Goal: Task Accomplishment & Management: Manage account settings

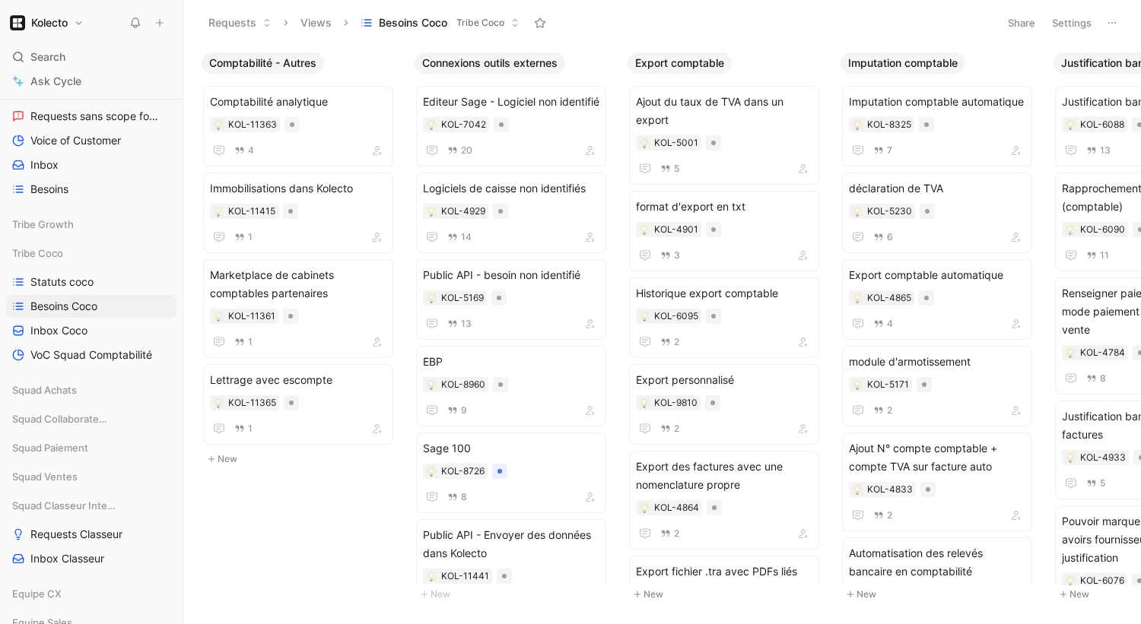
click at [1066, 13] on button "Settings" at bounding box center [1071, 22] width 53 height 21
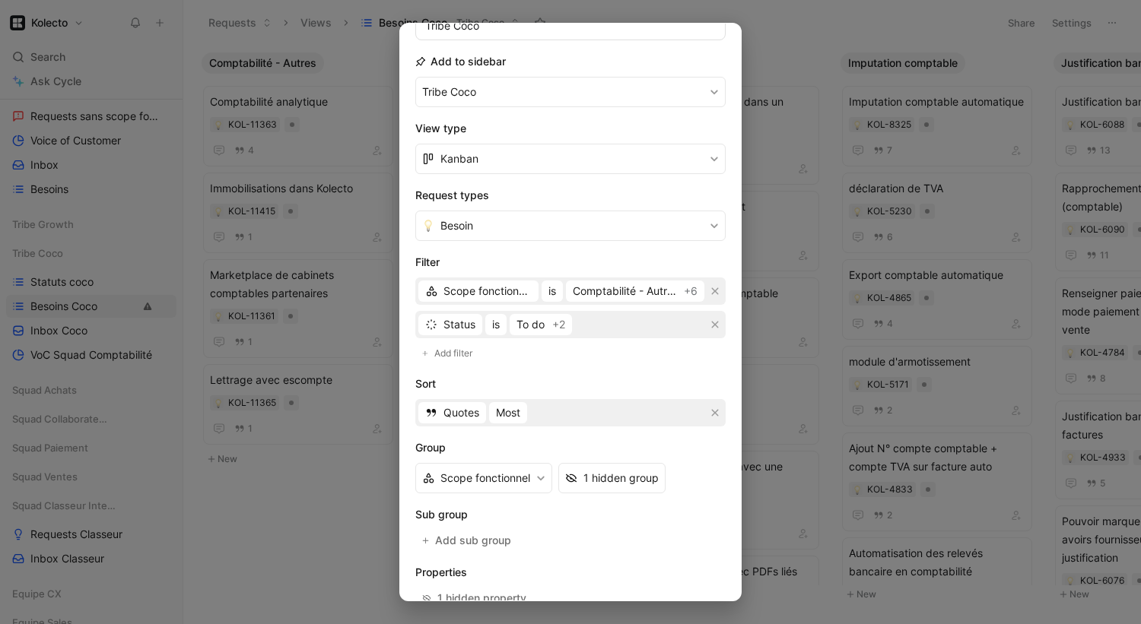
scroll to position [150, 0]
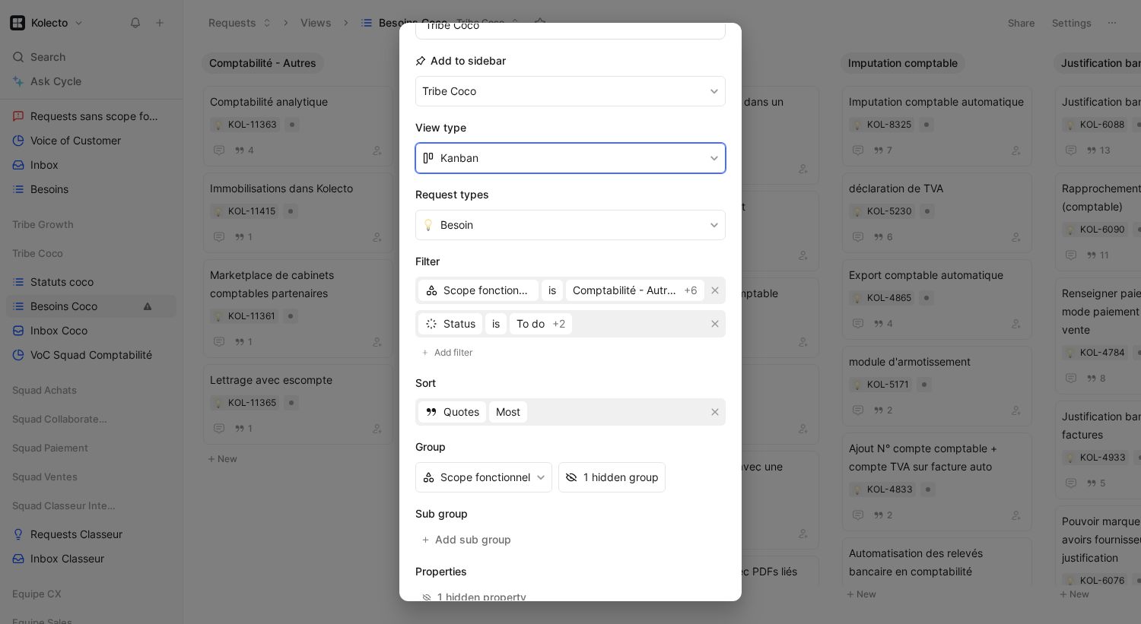
click at [478, 160] on button "Kanban" at bounding box center [570, 158] width 310 height 30
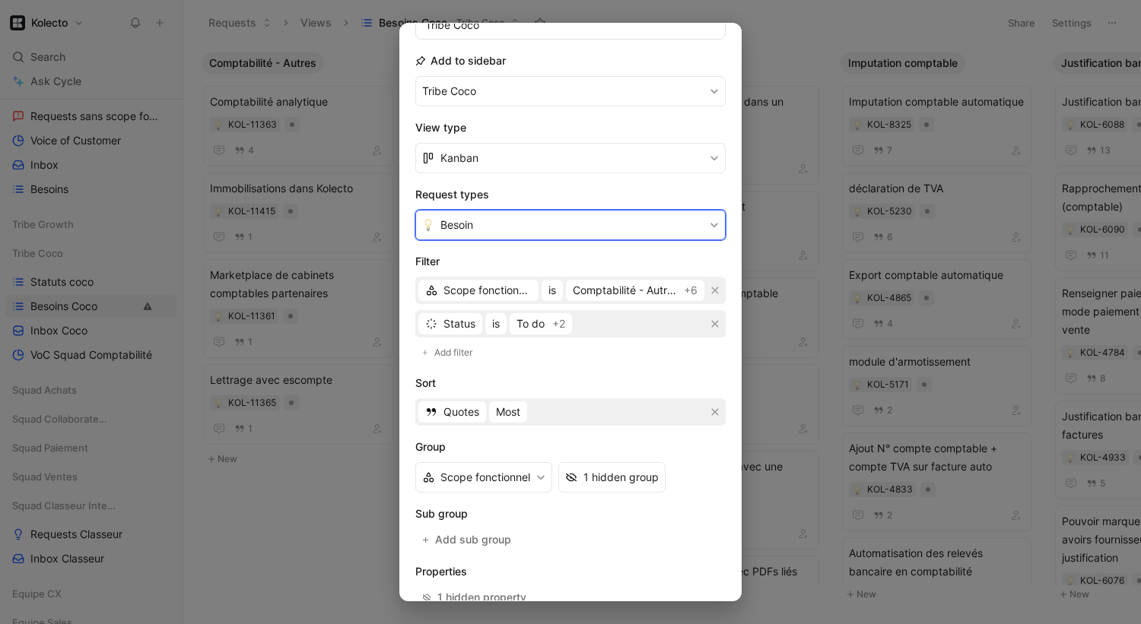
click at [478, 220] on button "Besoin" at bounding box center [570, 225] width 310 height 30
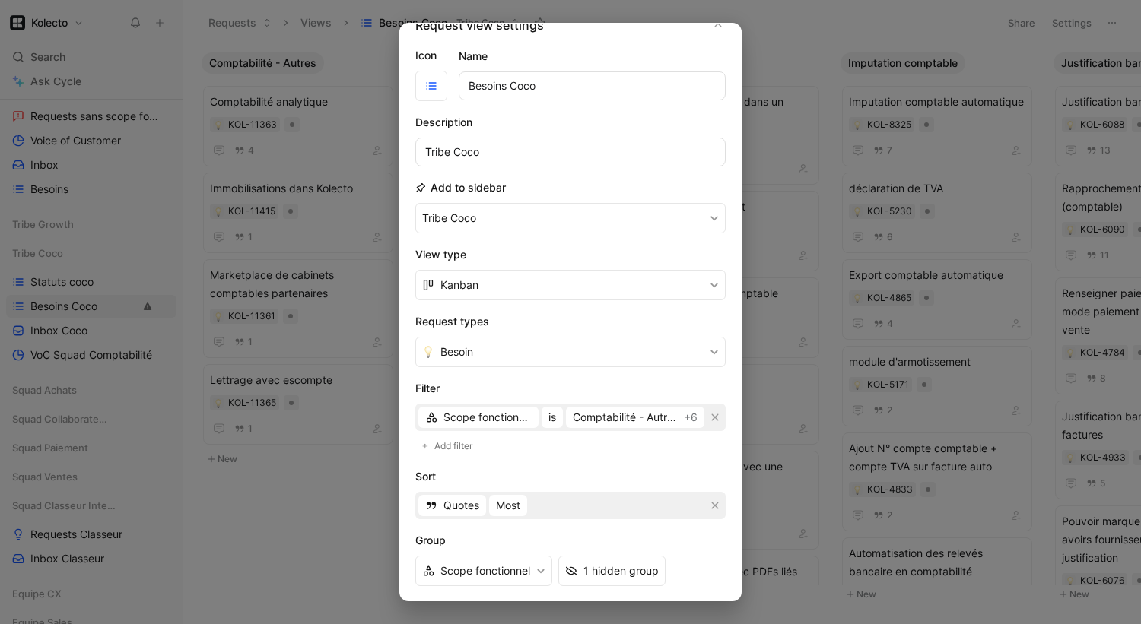
scroll to position [0, 0]
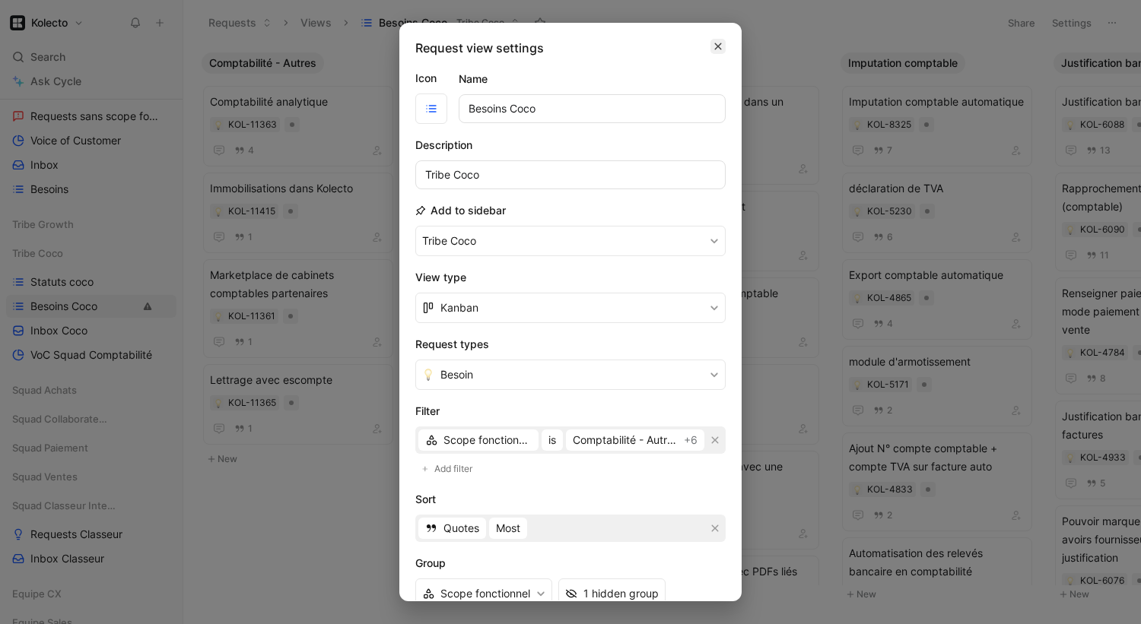
click at [717, 44] on icon "button" at bounding box center [717, 46] width 9 height 12
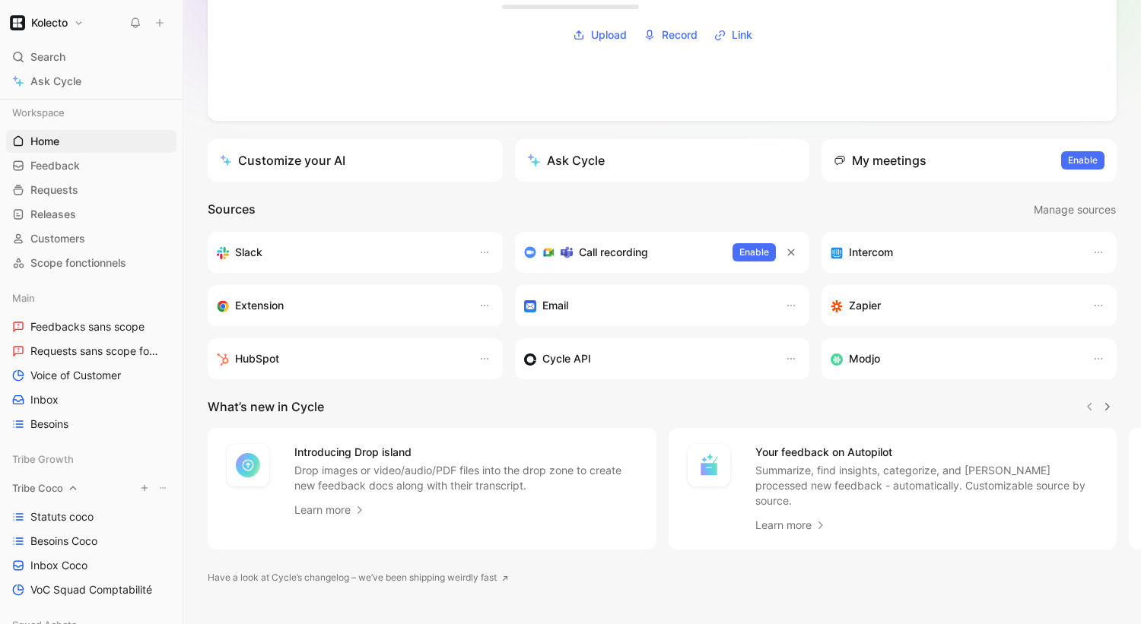
scroll to position [624, 0]
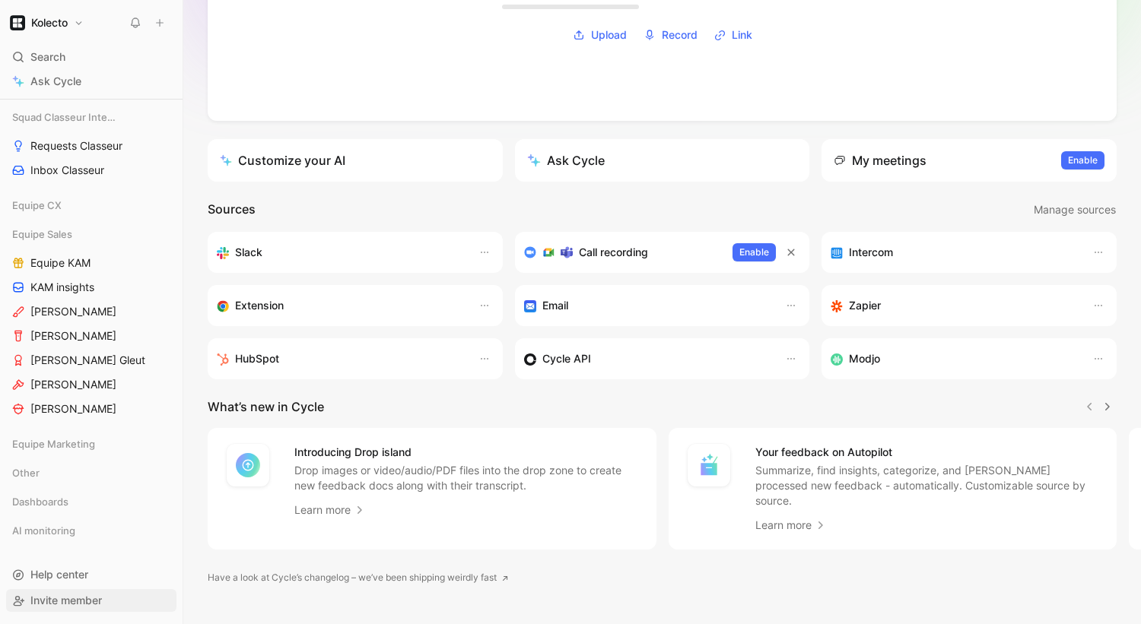
click at [68, 603] on span "Invite member" at bounding box center [66, 600] width 72 height 13
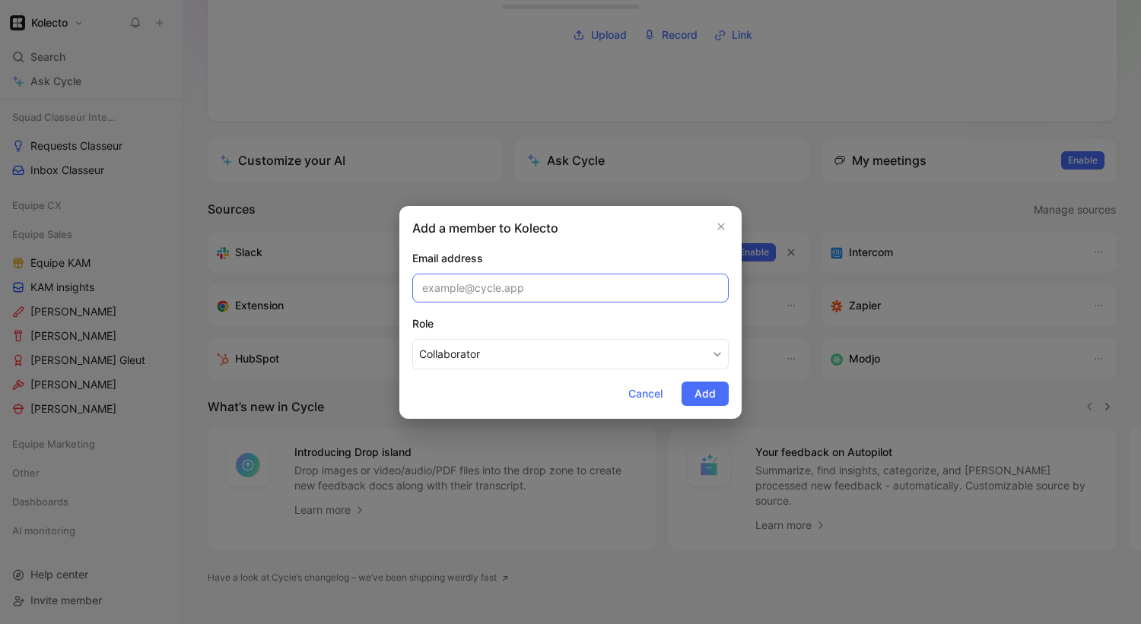
click at [481, 281] on input "email" at bounding box center [570, 288] width 316 height 29
paste input "joseph.letellier@kolecto.fr"
type input "joseph.letellier@kolecto.fr"
click at [702, 392] on span "Add" at bounding box center [704, 394] width 21 height 18
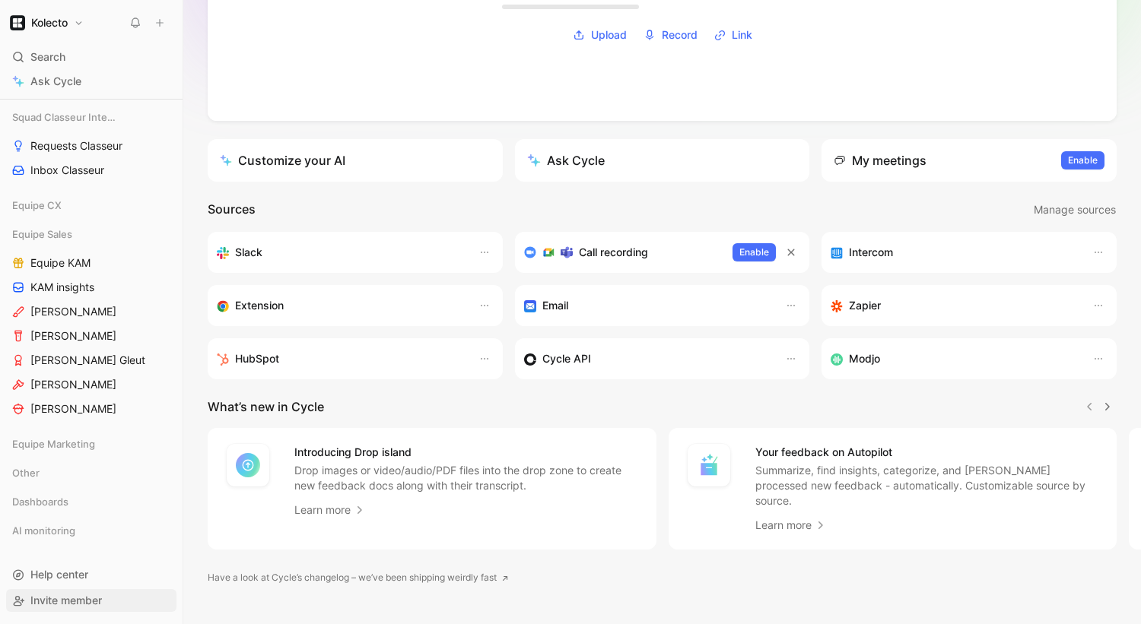
click at [50, 602] on span "Invite member" at bounding box center [66, 600] width 72 height 13
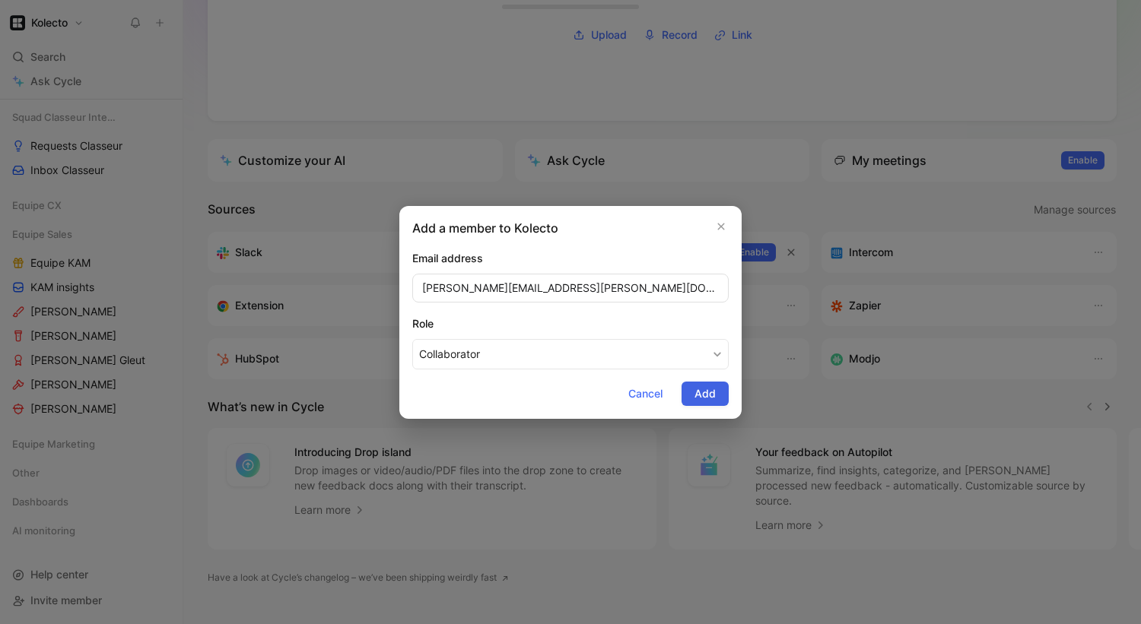
type input "lucile.ansieau@kolecto.fr"
click at [705, 389] on span "Add" at bounding box center [704, 394] width 21 height 18
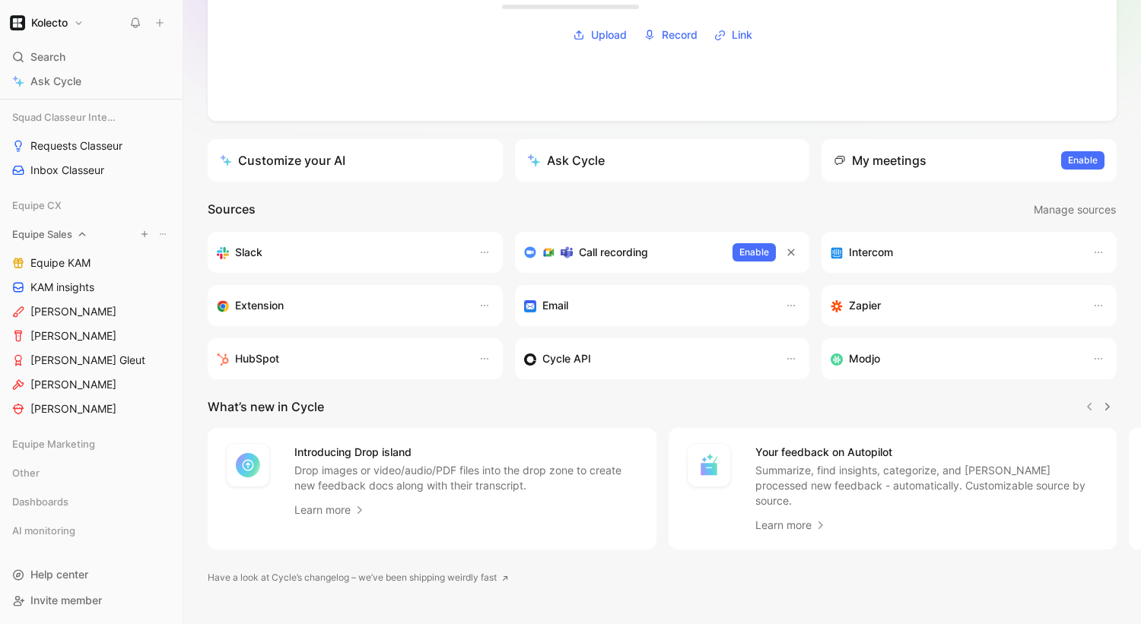
click at [46, 232] on span "Equipe Sales" at bounding box center [42, 234] width 60 height 15
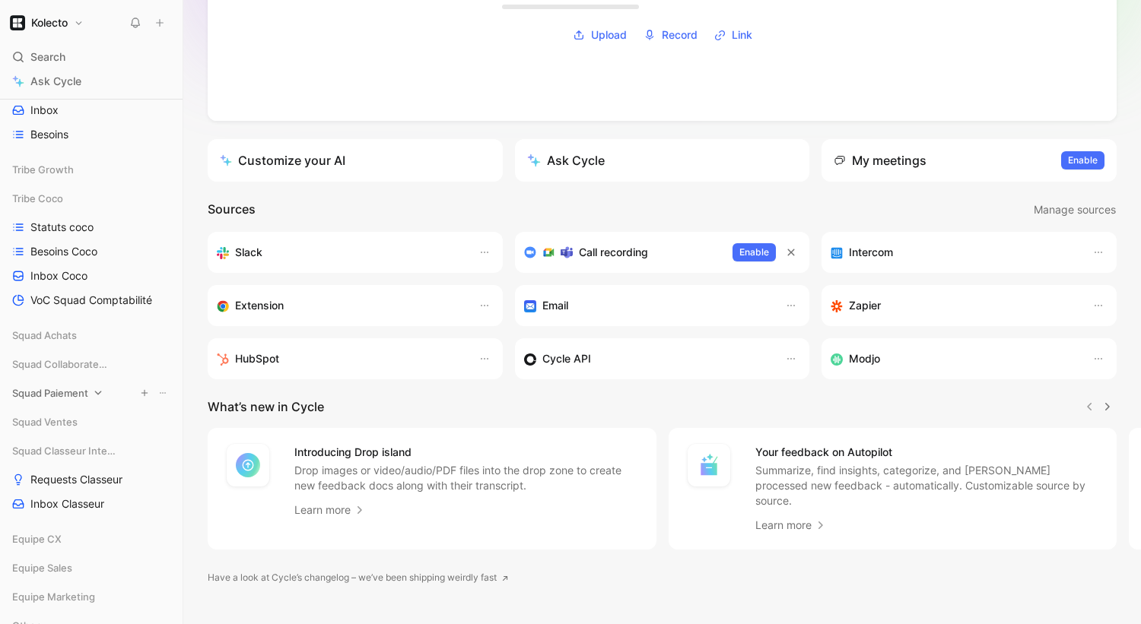
scroll to position [294, 0]
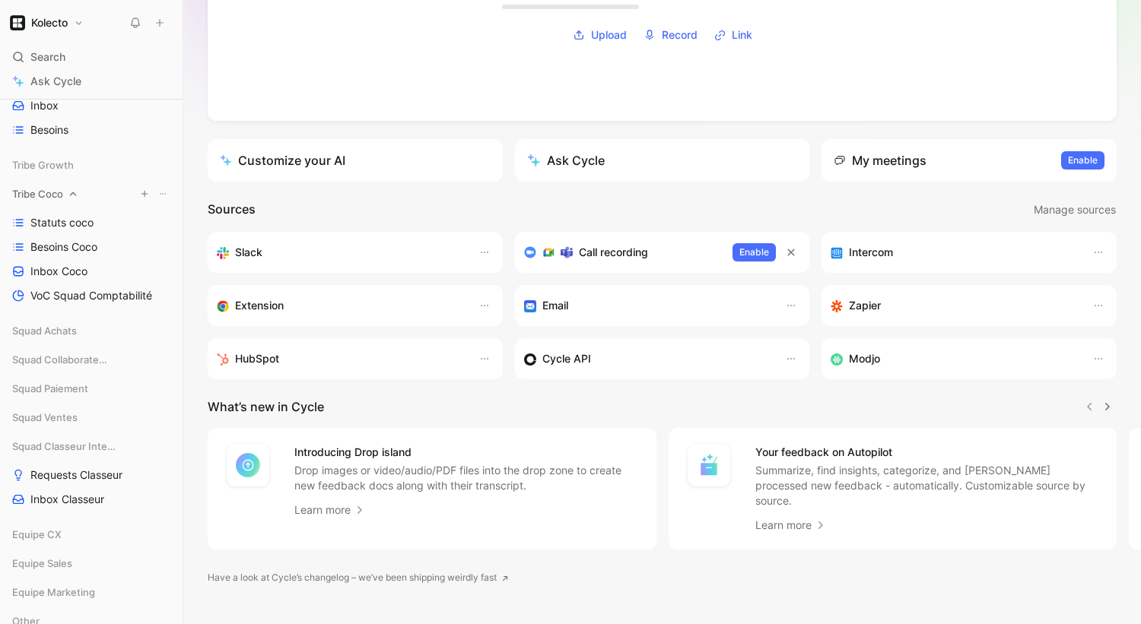
click at [49, 200] on span "Tribe Coco" at bounding box center [37, 193] width 51 height 15
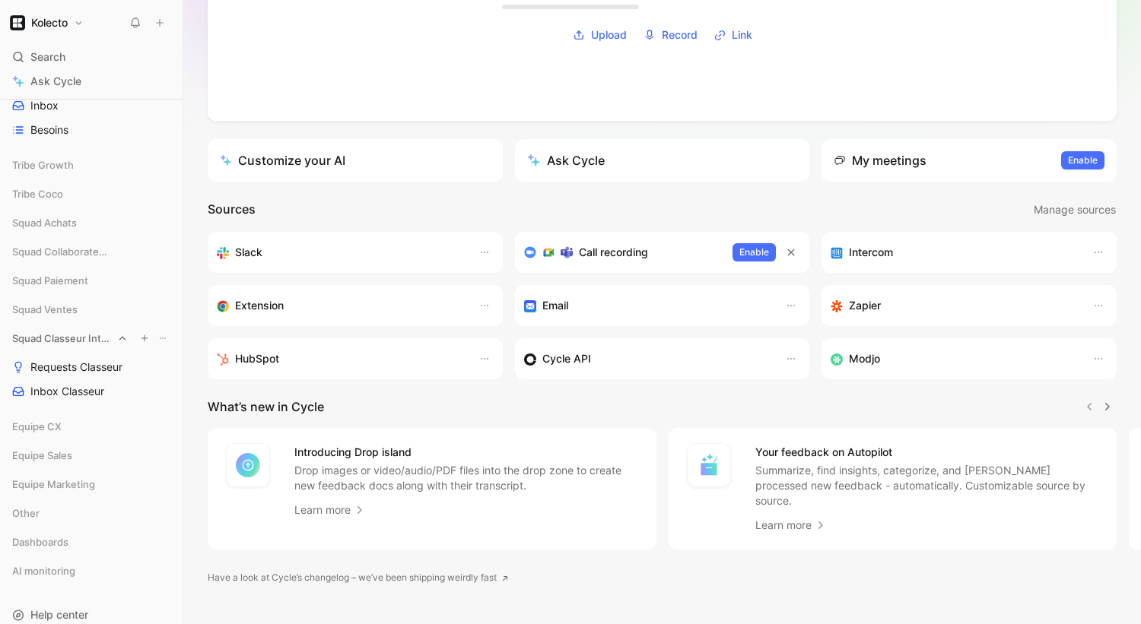
click at [60, 338] on span "Squad Classeur Intelligent" at bounding box center [62, 338] width 100 height 15
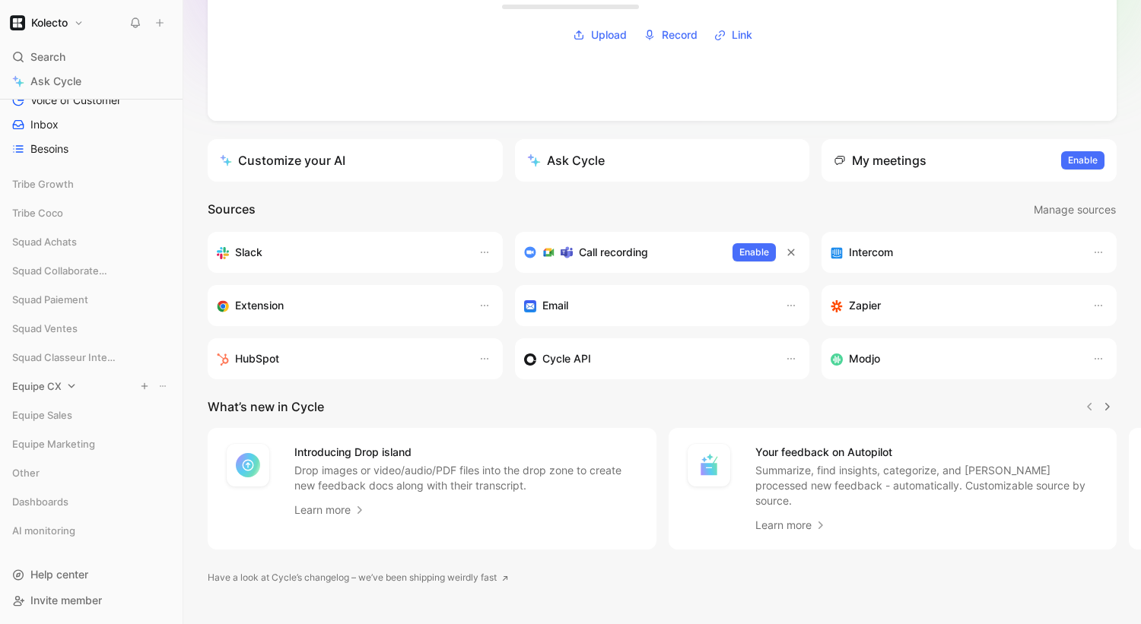
click at [41, 383] on span "Equipe CX" at bounding box center [36, 386] width 49 height 15
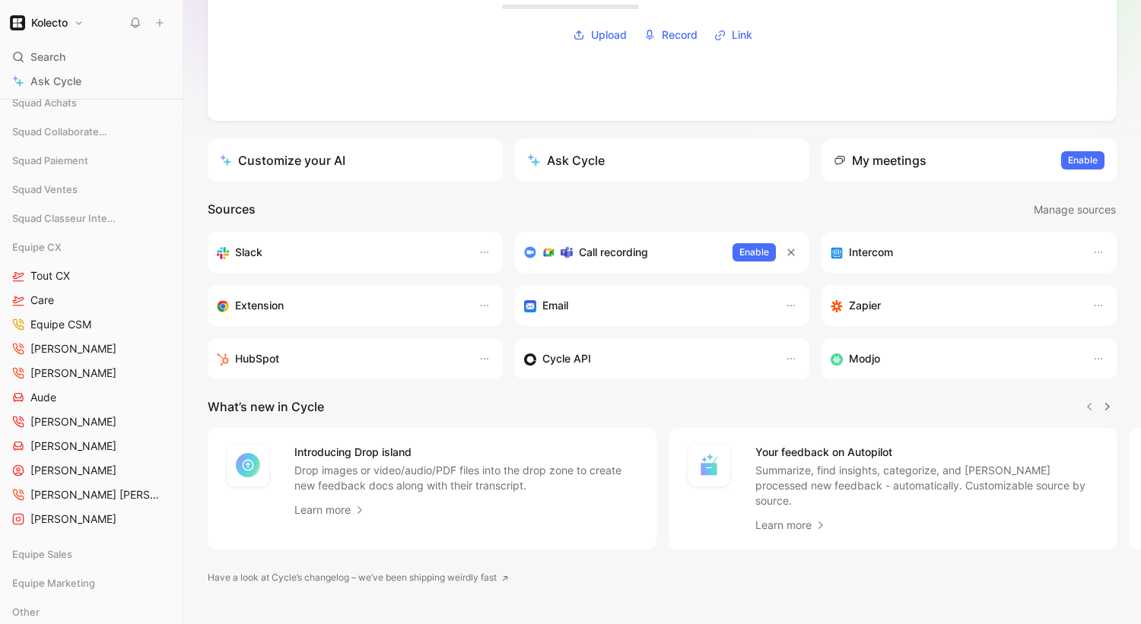
scroll to position [423, 0]
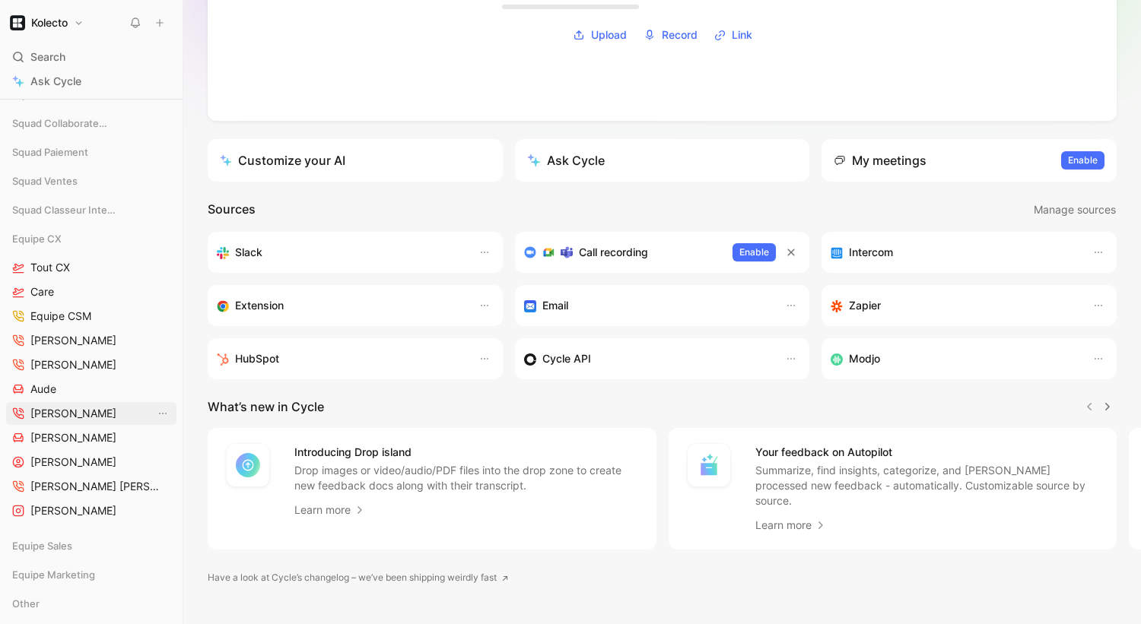
click at [56, 408] on span "[PERSON_NAME]" at bounding box center [73, 413] width 86 height 15
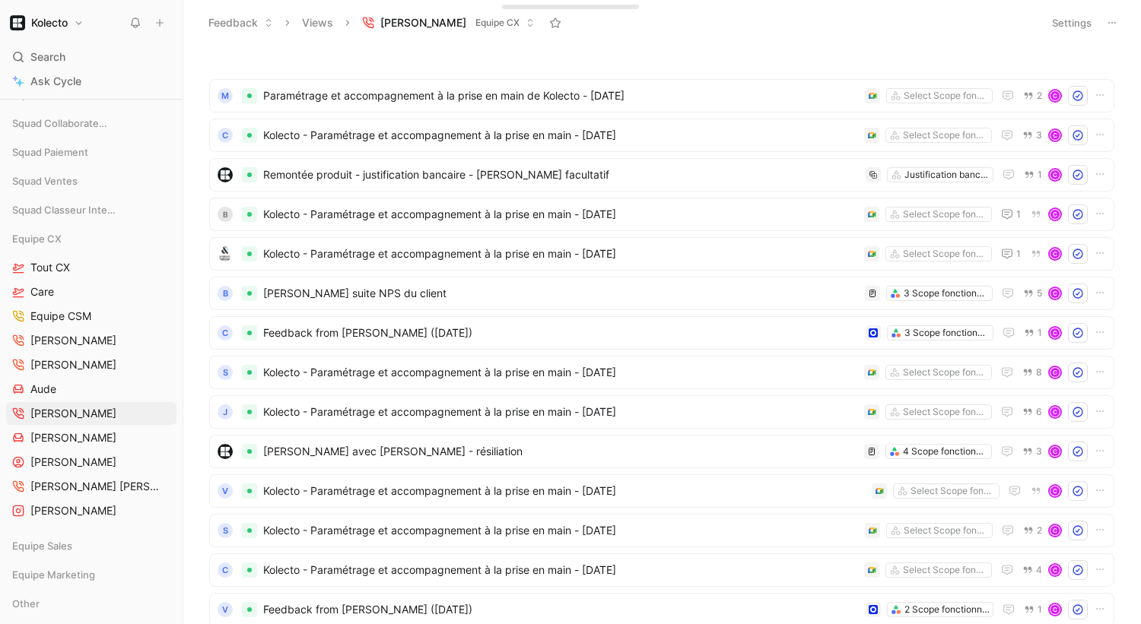
click at [1069, 21] on button "Settings" at bounding box center [1071, 22] width 53 height 21
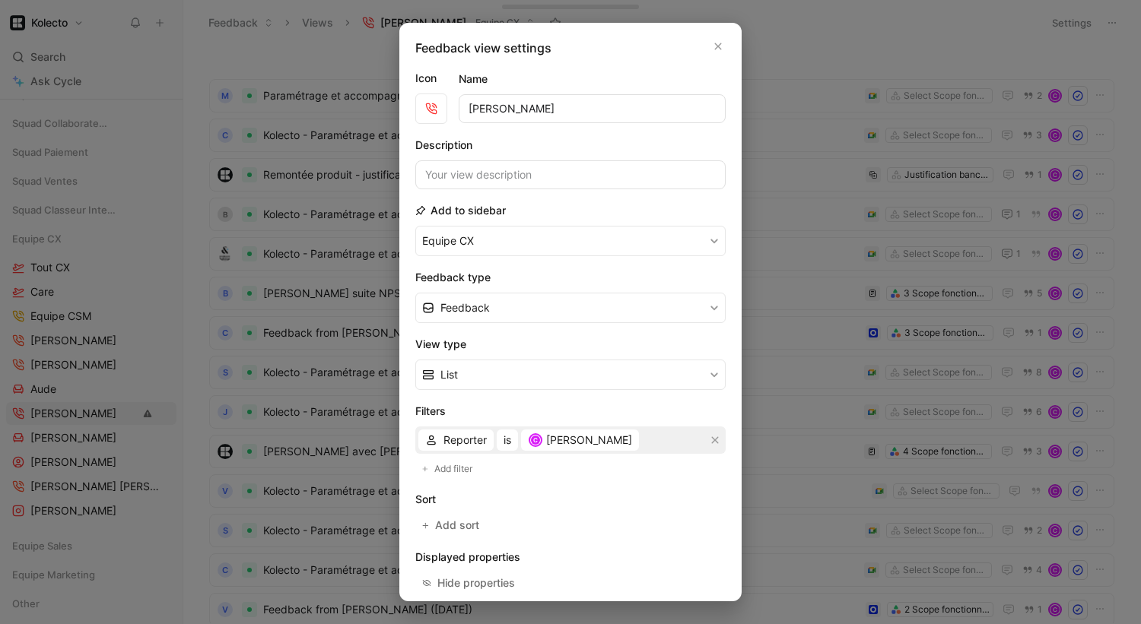
click at [814, 51] on div at bounding box center [570, 312] width 1141 height 624
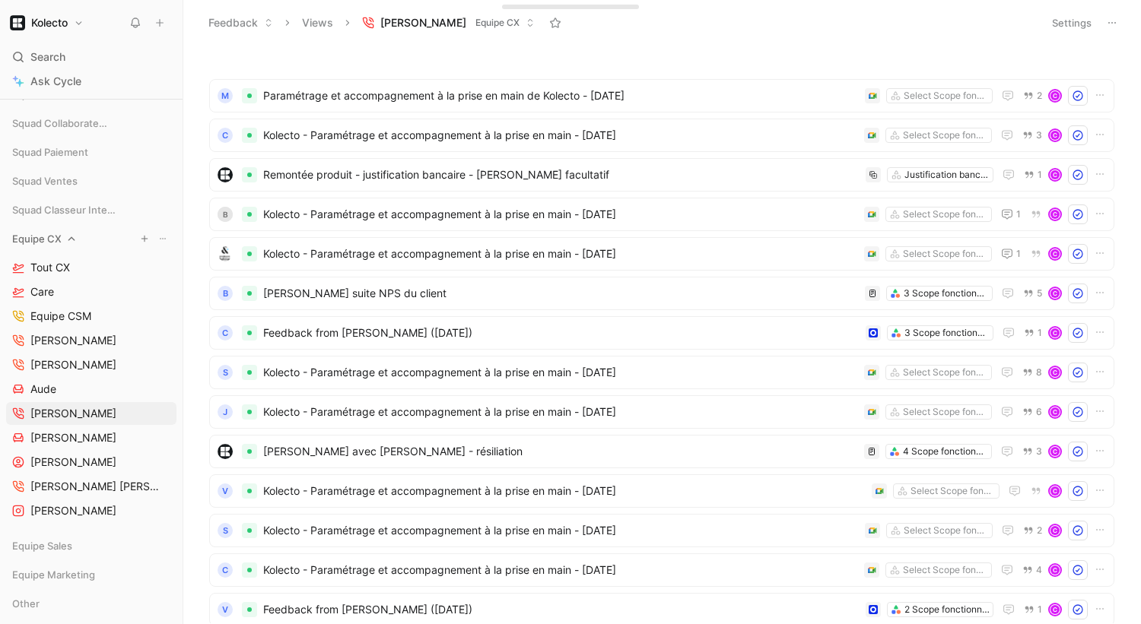
click at [146, 238] on icon "button" at bounding box center [144, 238] width 9 height 9
click at [113, 412] on div at bounding box center [570, 312] width 1141 height 624
click at [1067, 14] on button "Settings" at bounding box center [1071, 22] width 53 height 21
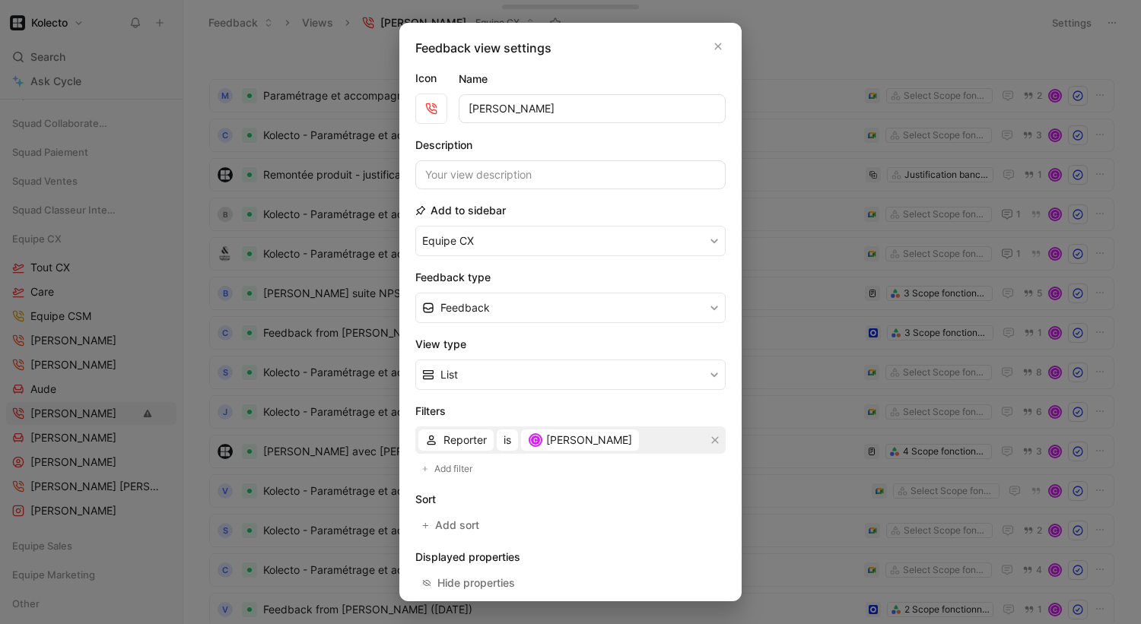
click at [147, 266] on div at bounding box center [570, 312] width 1141 height 624
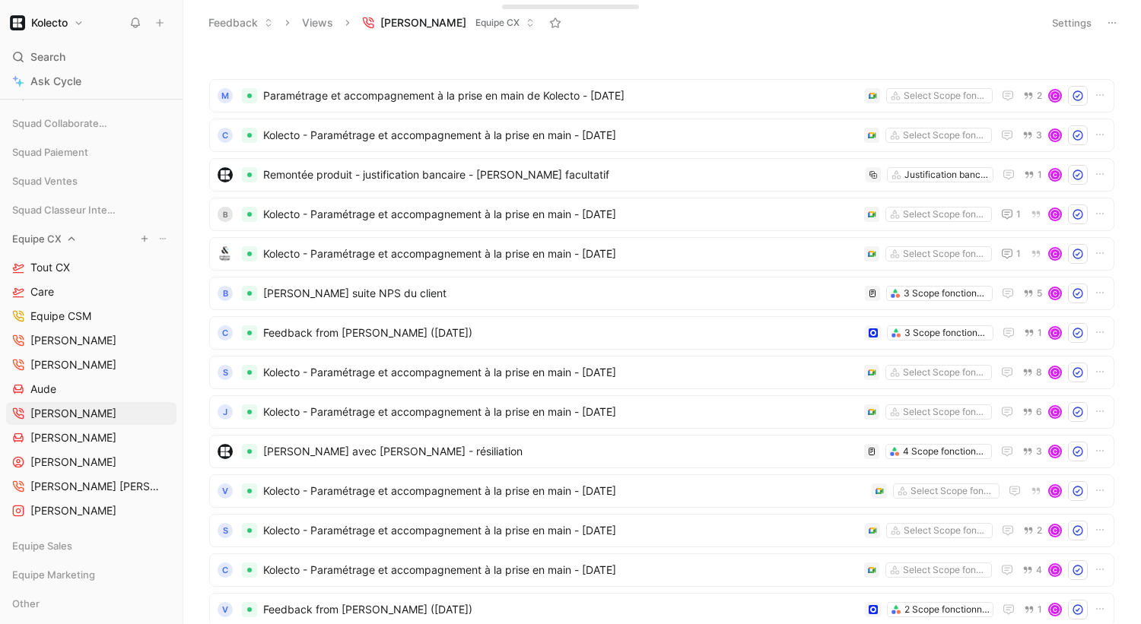
click at [146, 236] on icon "button" at bounding box center [144, 238] width 9 height 9
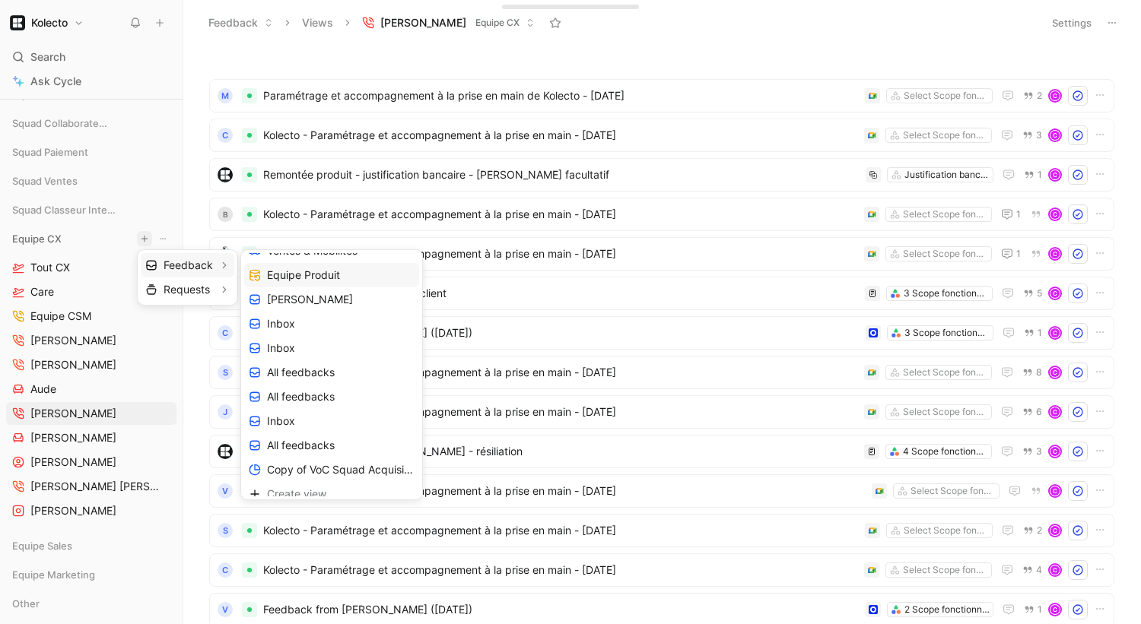
scroll to position [195, 0]
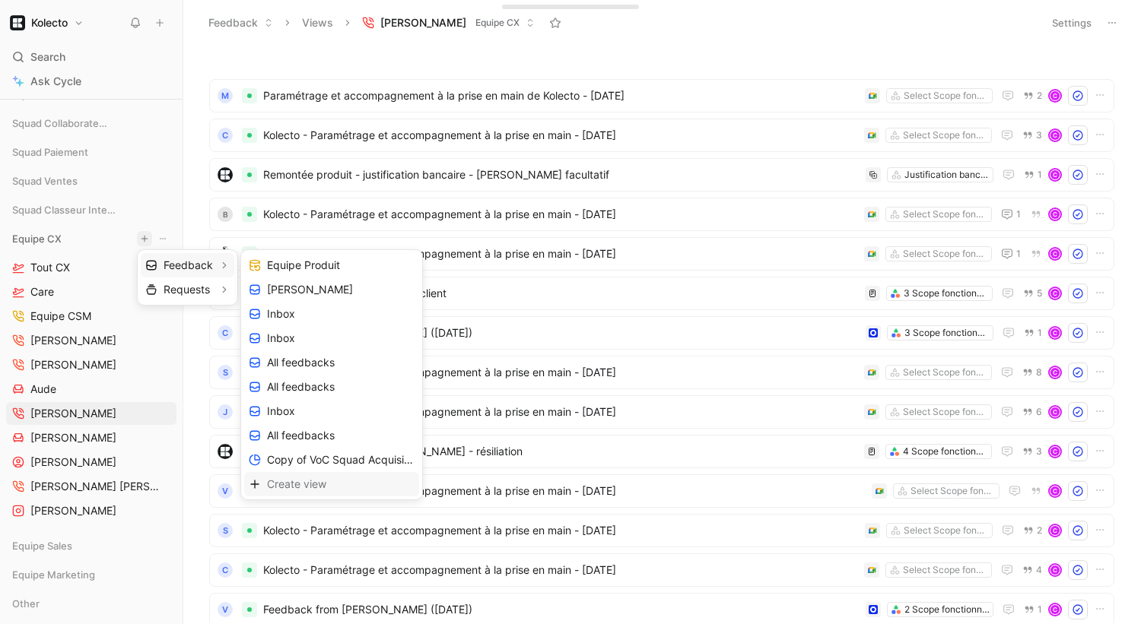
click at [291, 488] on span "Create view" at bounding box center [296, 484] width 59 height 14
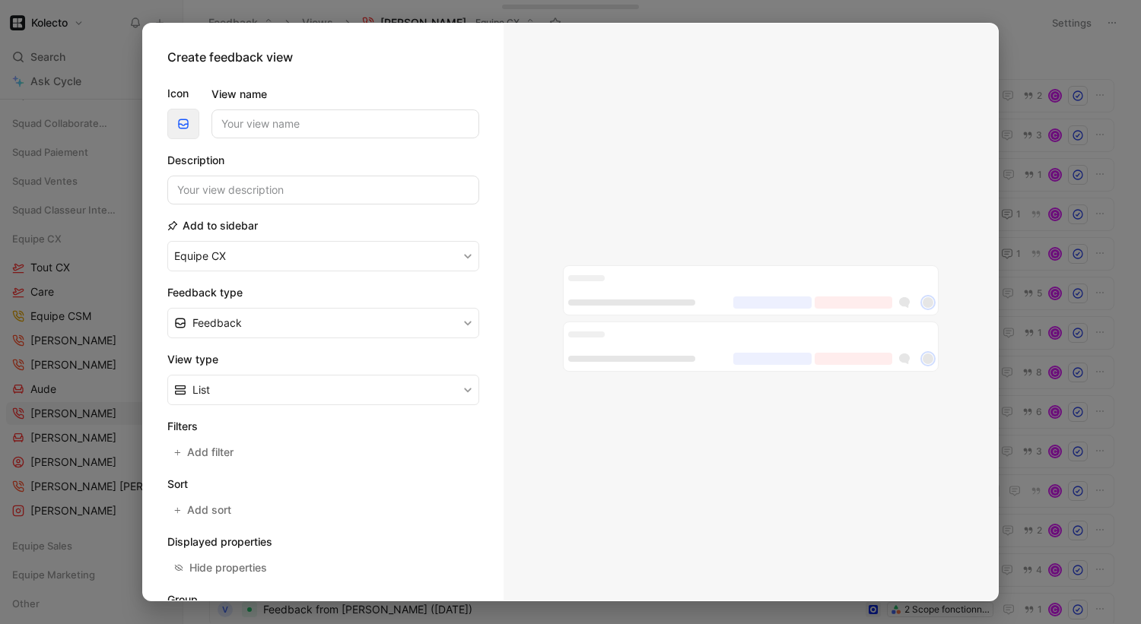
click at [180, 122] on icon "button" at bounding box center [183, 124] width 12 height 12
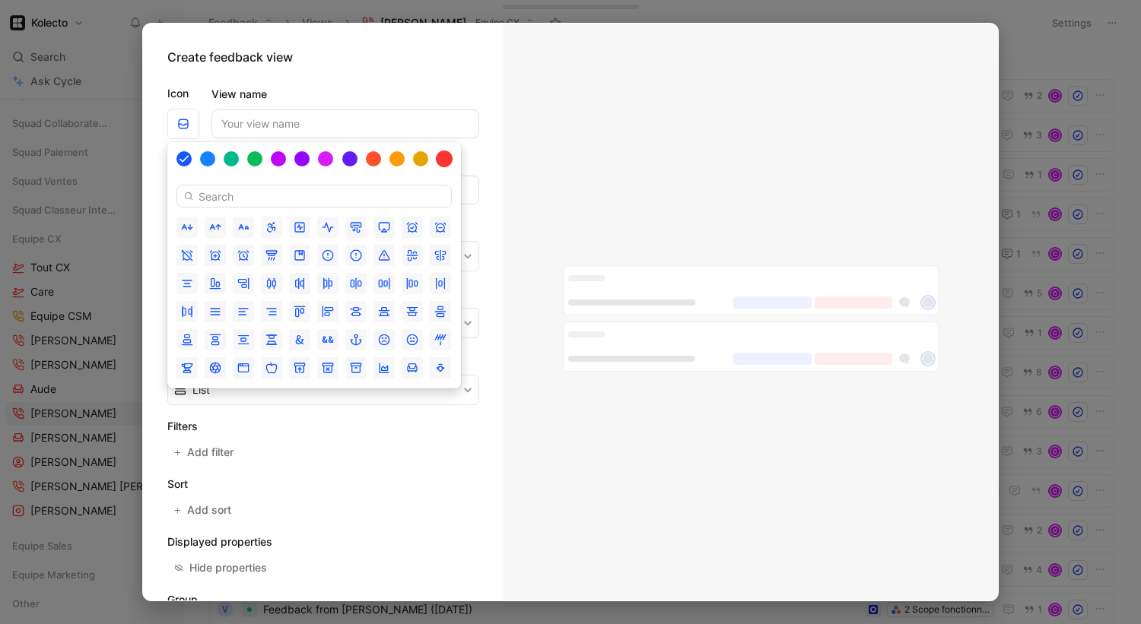
click at [445, 156] on div at bounding box center [444, 159] width 17 height 17
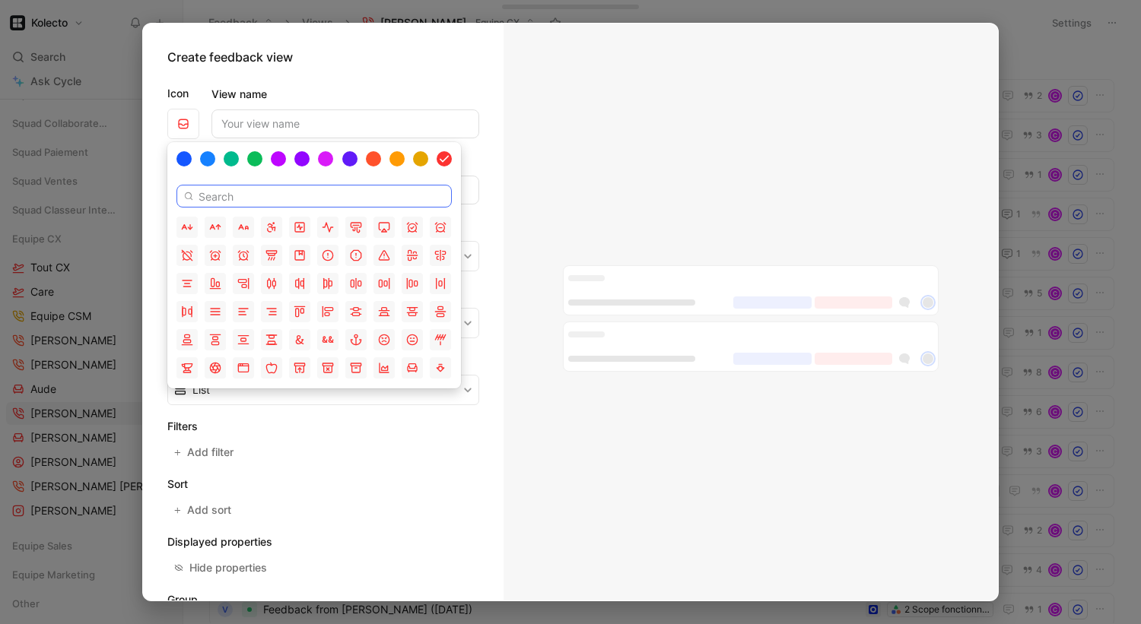
click at [266, 193] on input at bounding box center [313, 196] width 275 height 23
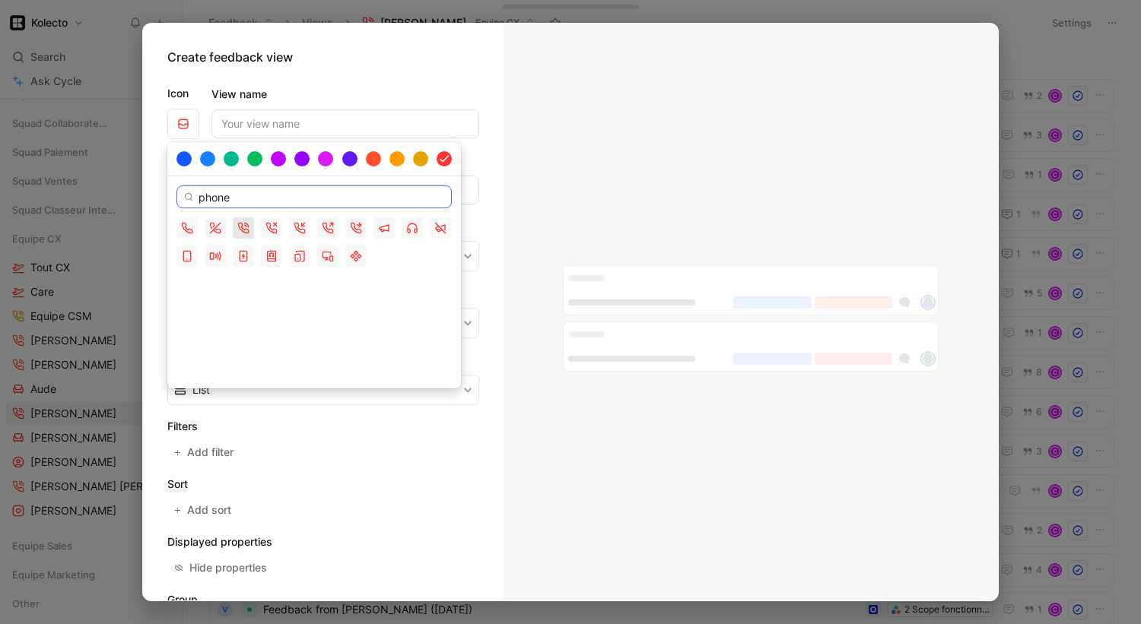
type input "phone"
click at [243, 224] on icon "button" at bounding box center [243, 228] width 12 height 12
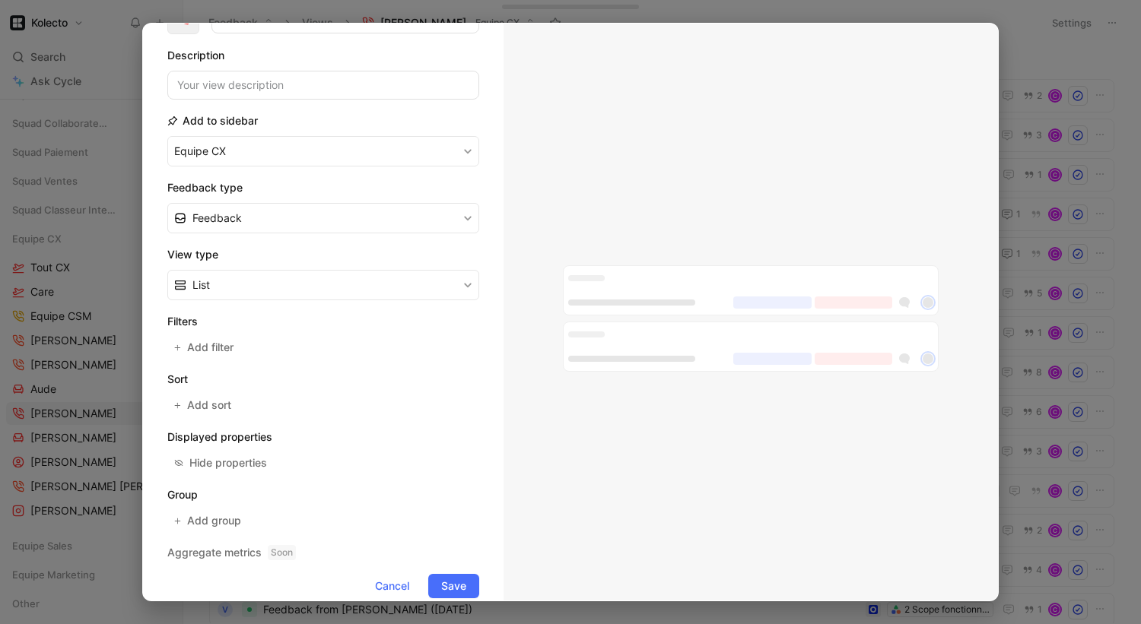
scroll to position [107, 0]
click at [214, 342] on span "Add filter" at bounding box center [211, 345] width 48 height 18
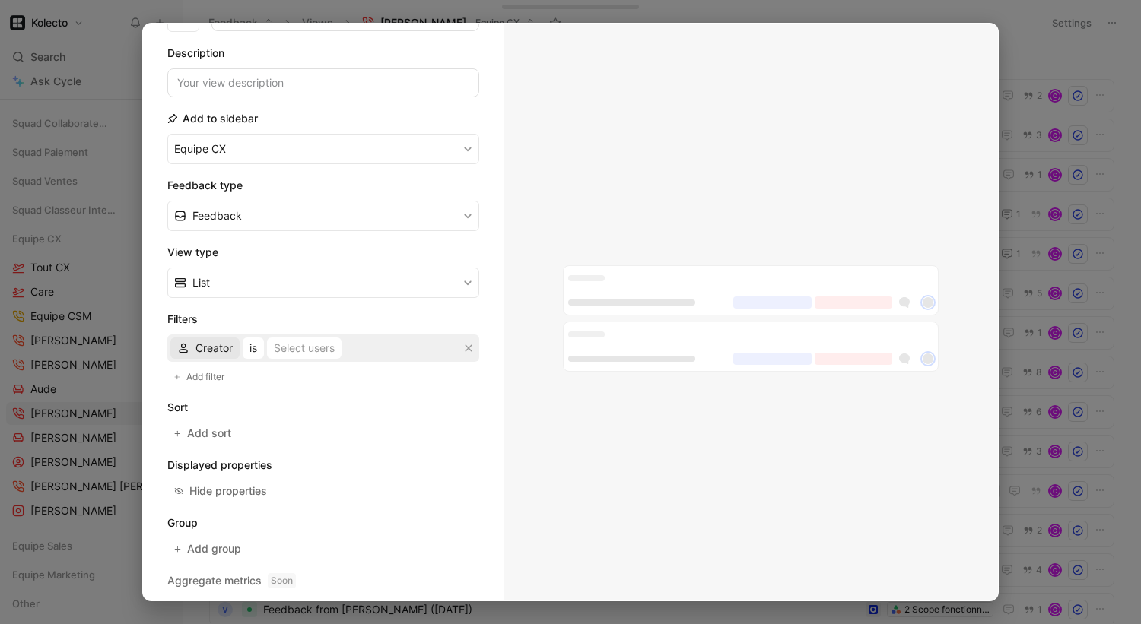
click at [202, 347] on span "Creator" at bounding box center [213, 348] width 37 height 18
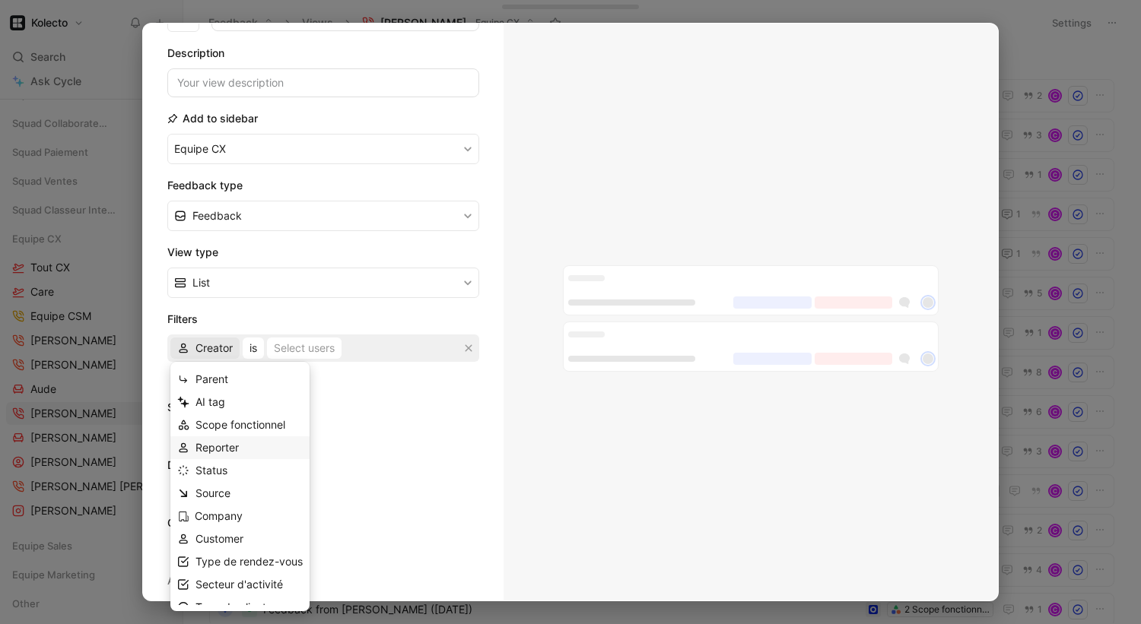
click at [233, 446] on span "Reporter" at bounding box center [216, 447] width 43 height 13
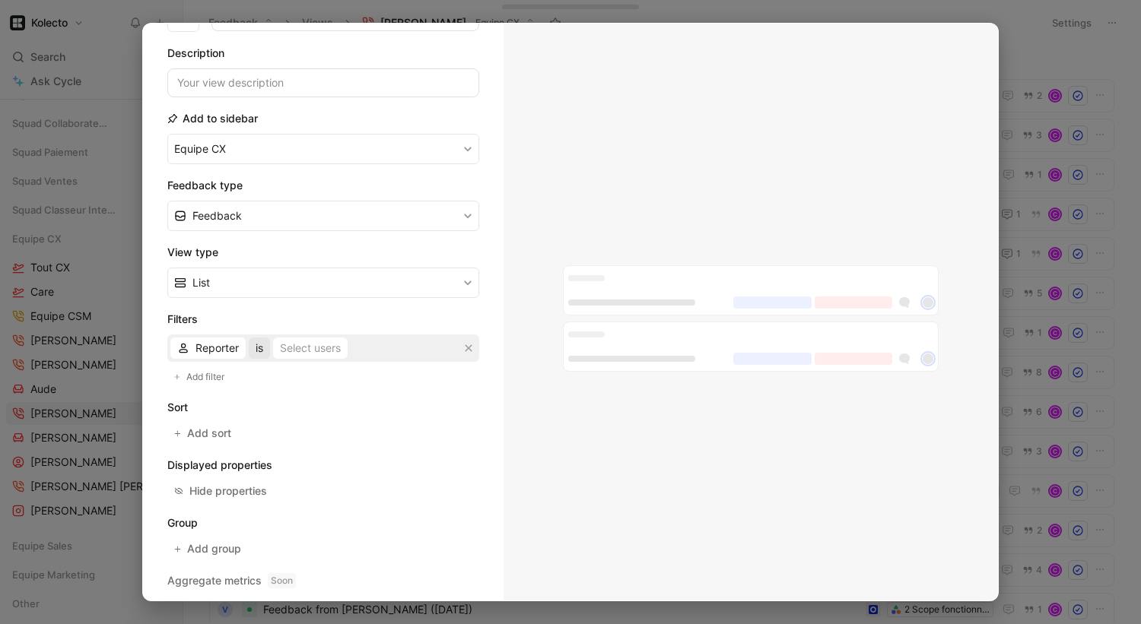
click at [261, 347] on span "is" at bounding box center [260, 348] width 8 height 18
click at [310, 347] on div "Select users" at bounding box center [310, 348] width 61 height 18
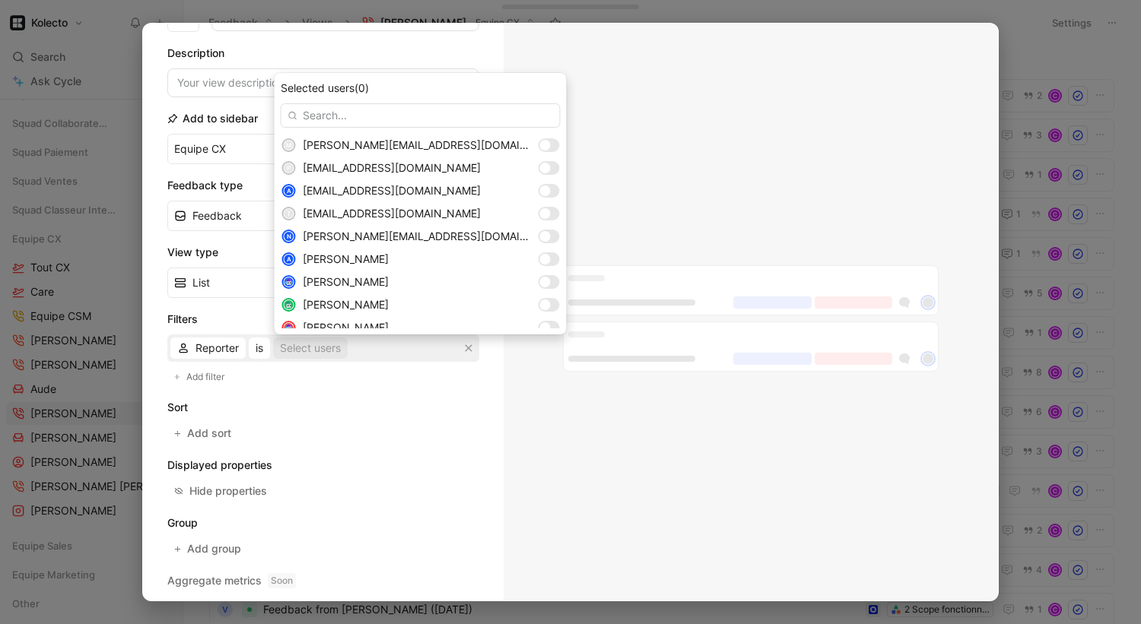
click at [320, 114] on input "text" at bounding box center [421, 115] width 280 height 24
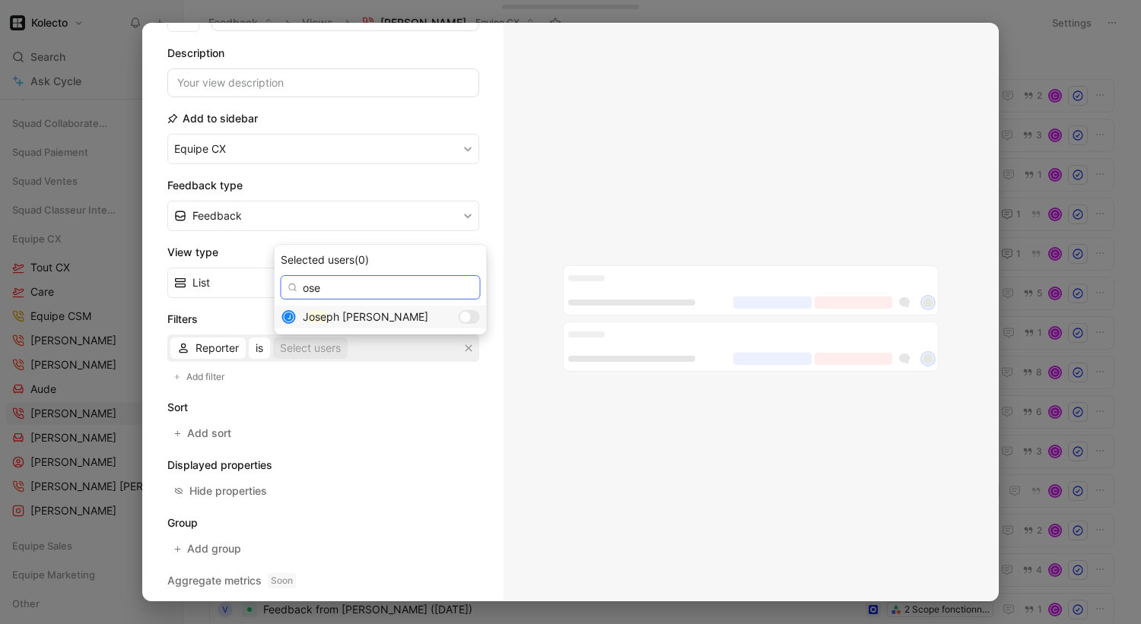
type input "ose"
click at [460, 315] on div at bounding box center [465, 317] width 11 height 11
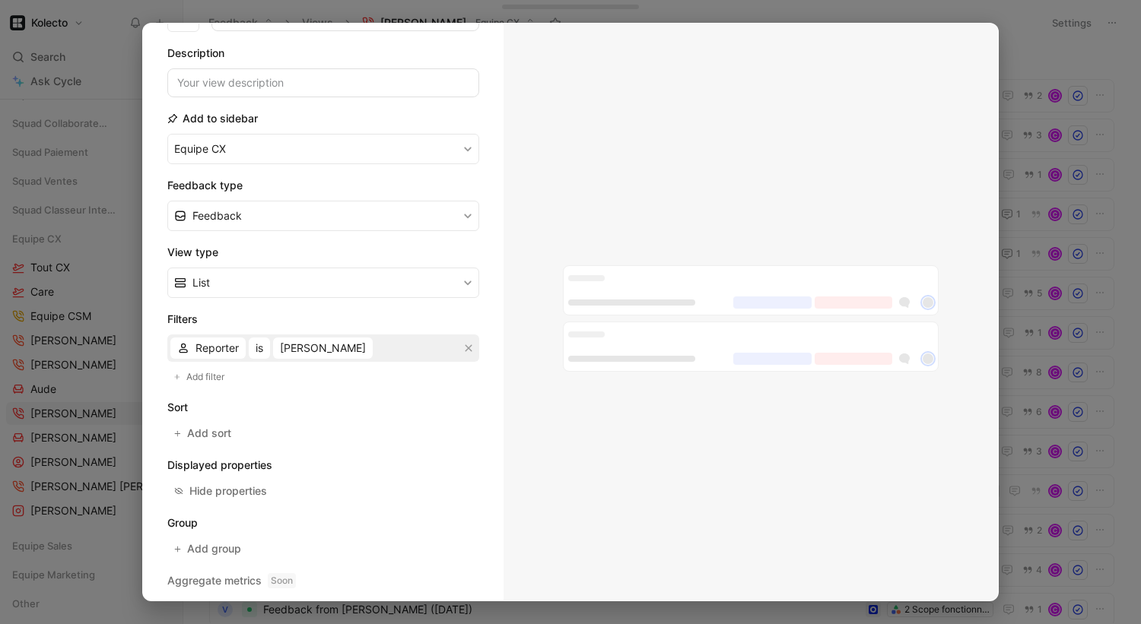
scroll to position [0, 0]
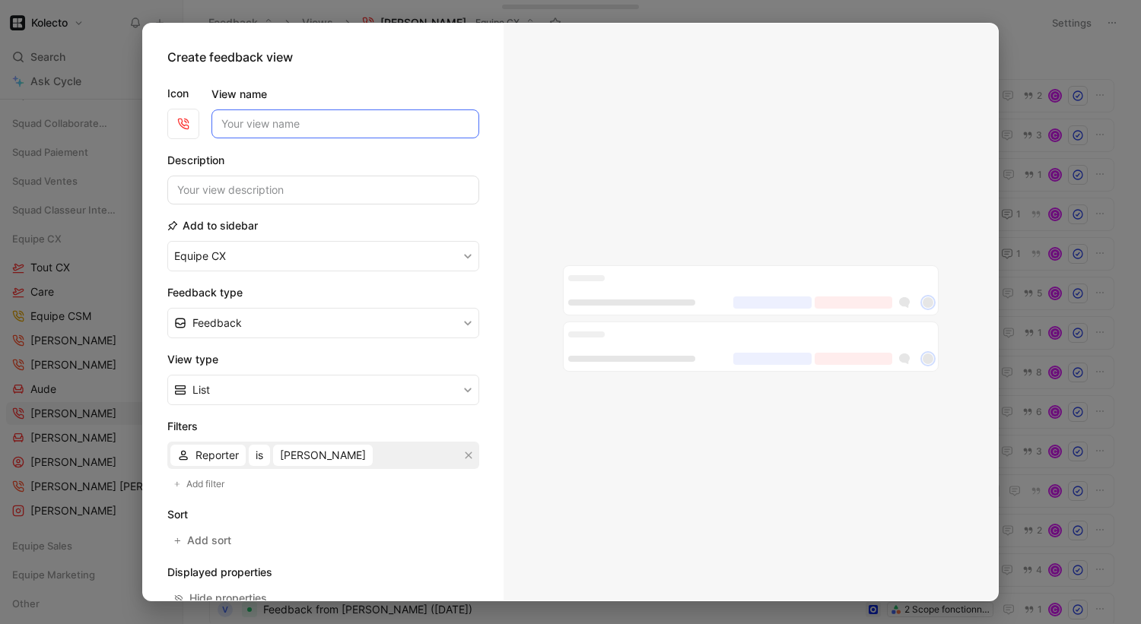
click at [300, 120] on input "View name" at bounding box center [345, 124] width 268 height 29
type input "[PERSON_NAME]"
click at [445, 70] on div "Create feedback view" at bounding box center [323, 60] width 312 height 24
click at [458, 85] on label "View name" at bounding box center [345, 94] width 268 height 18
click at [458, 110] on input "[PERSON_NAME]" at bounding box center [345, 124] width 268 height 29
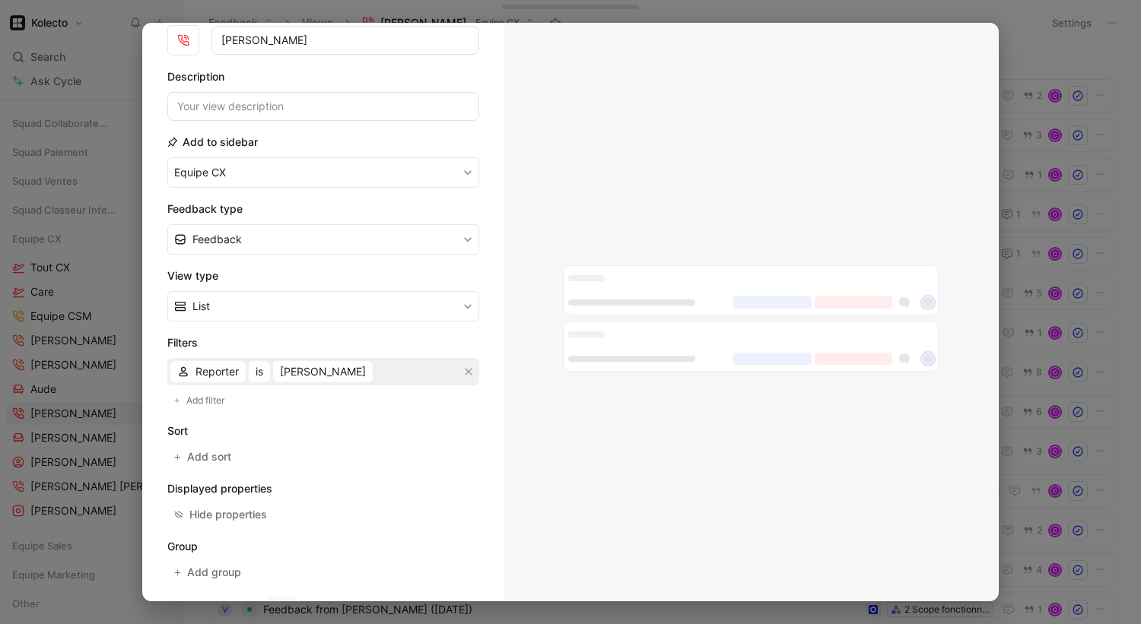
scroll to position [157, 0]
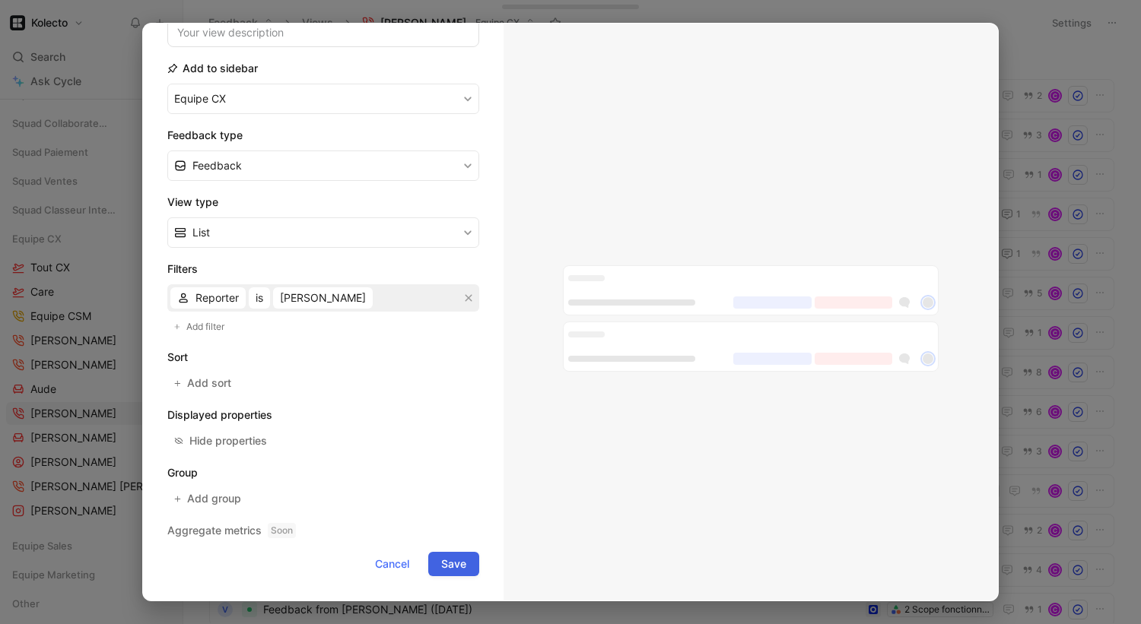
click at [459, 558] on span "Save" at bounding box center [453, 564] width 25 height 18
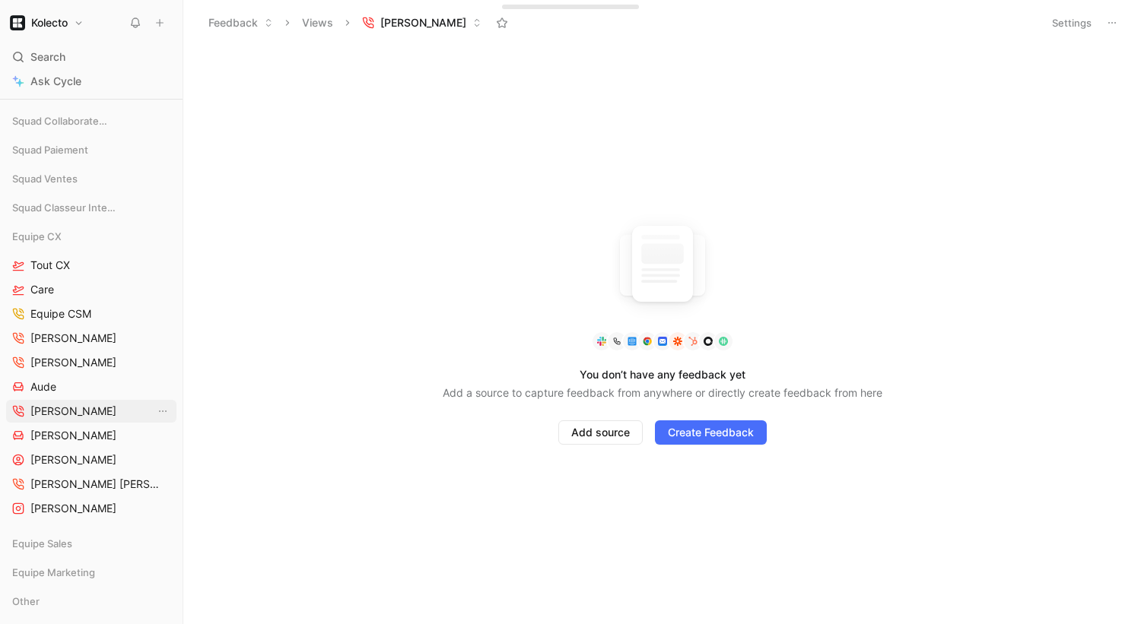
scroll to position [430, 0]
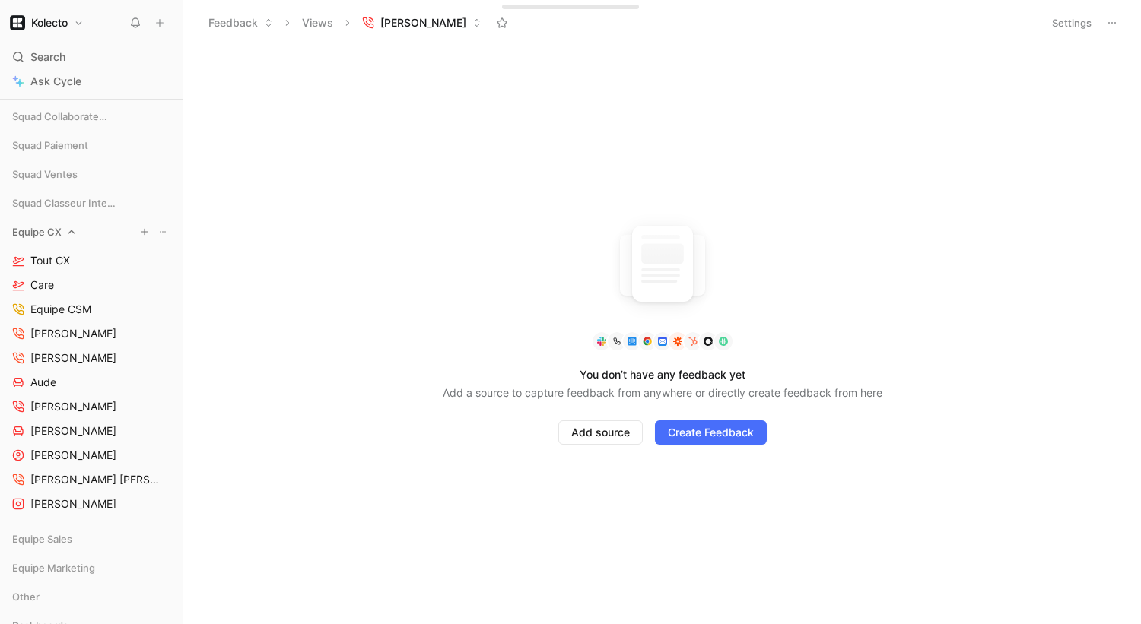
click at [47, 236] on span "Equipe CX" at bounding box center [36, 231] width 49 height 15
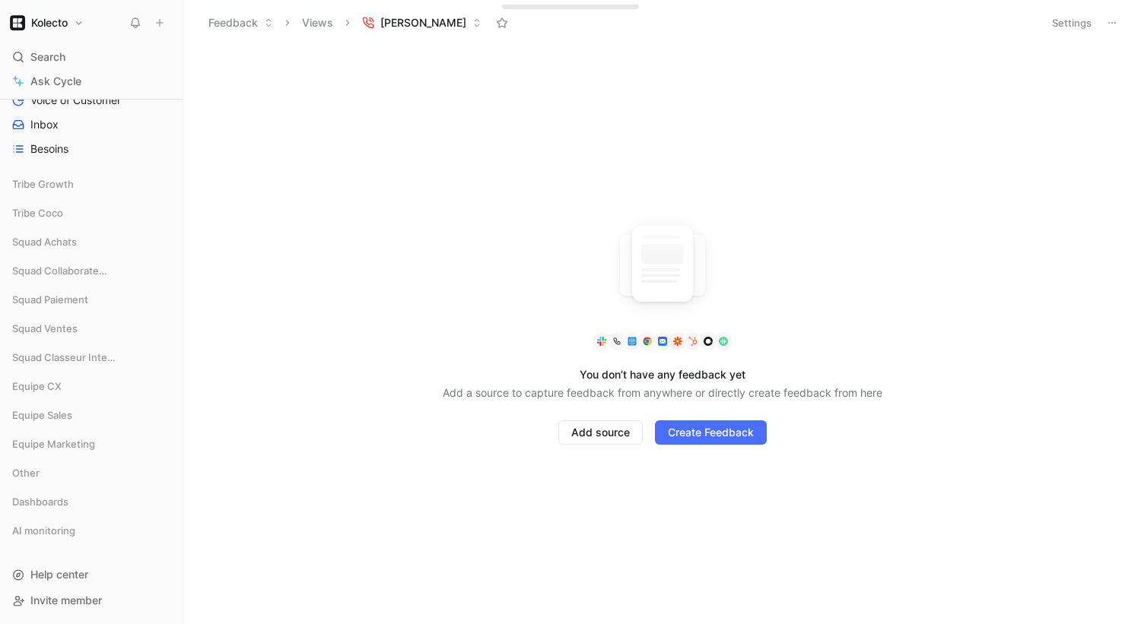
click at [1073, 24] on button "Settings" at bounding box center [1071, 22] width 53 height 21
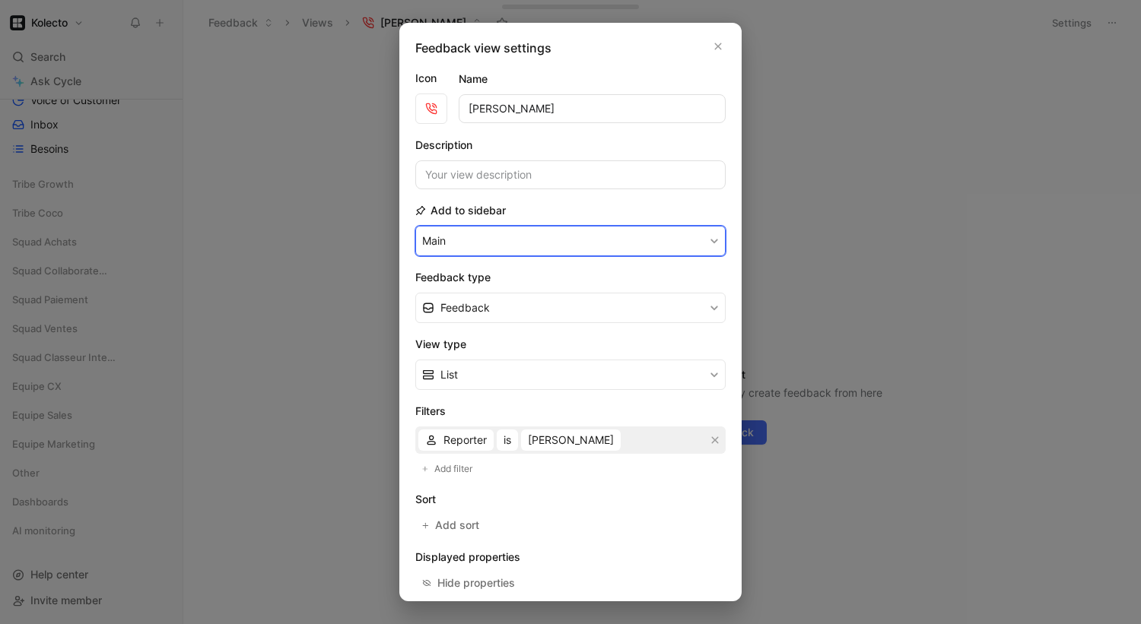
click at [542, 234] on button "Main" at bounding box center [570, 241] width 310 height 30
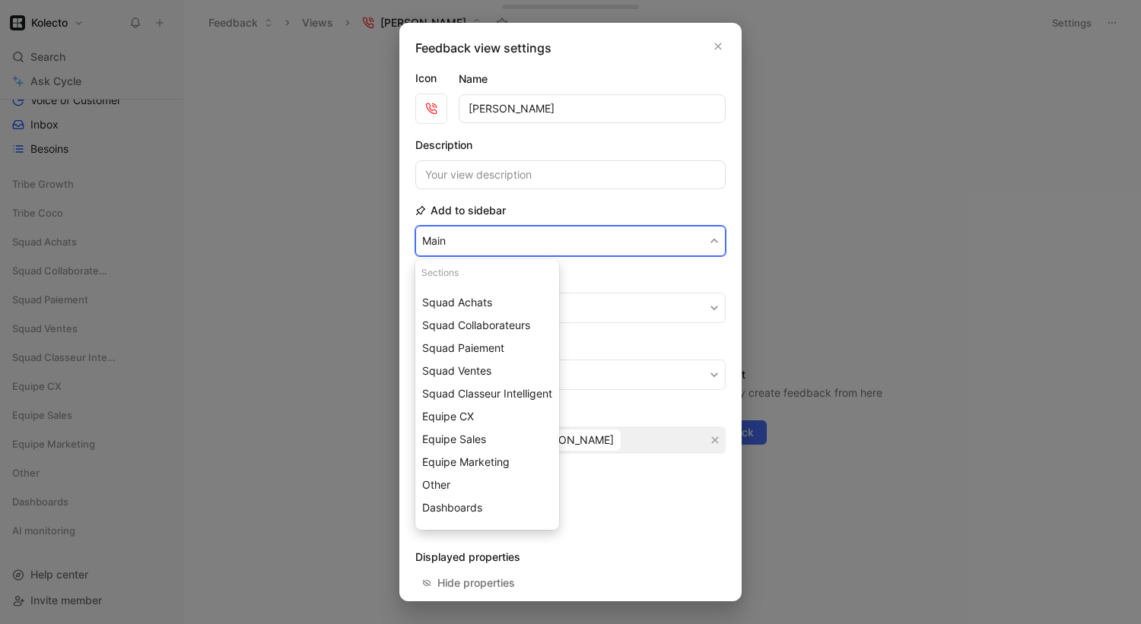
scroll to position [104, 0]
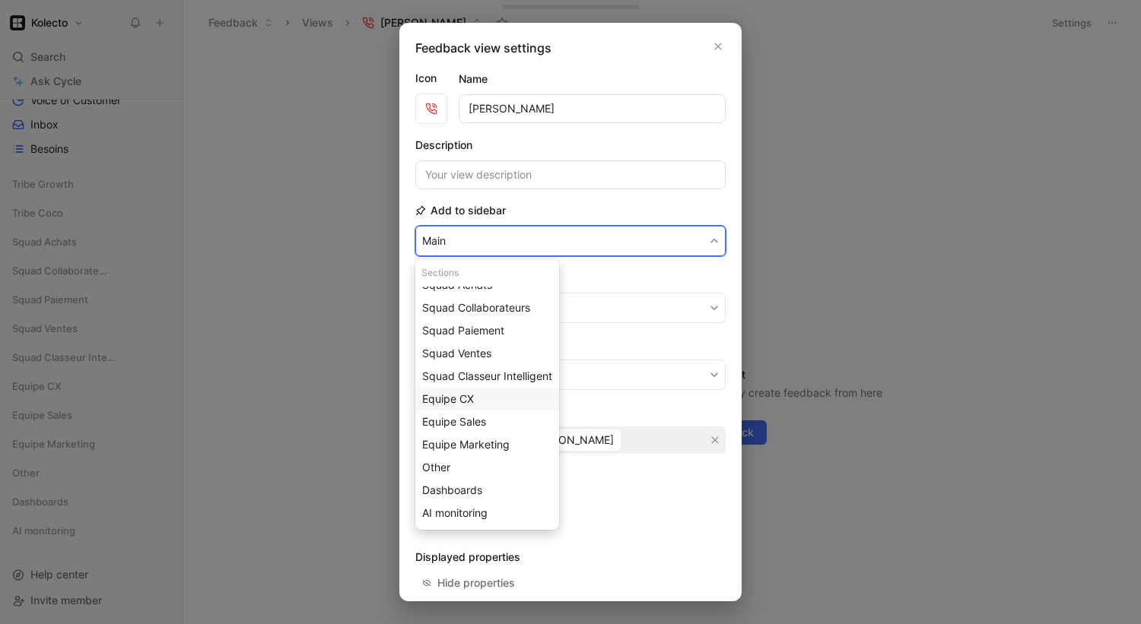
click at [476, 399] on div "Equipe CX" at bounding box center [487, 399] width 130 height 18
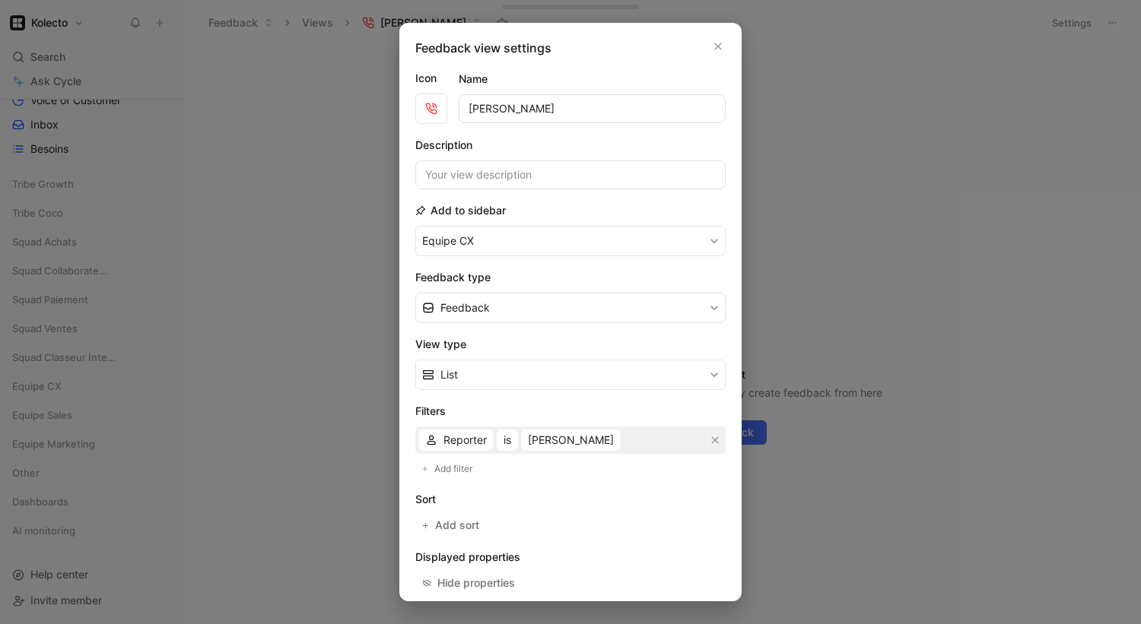
scroll to position [130, 0]
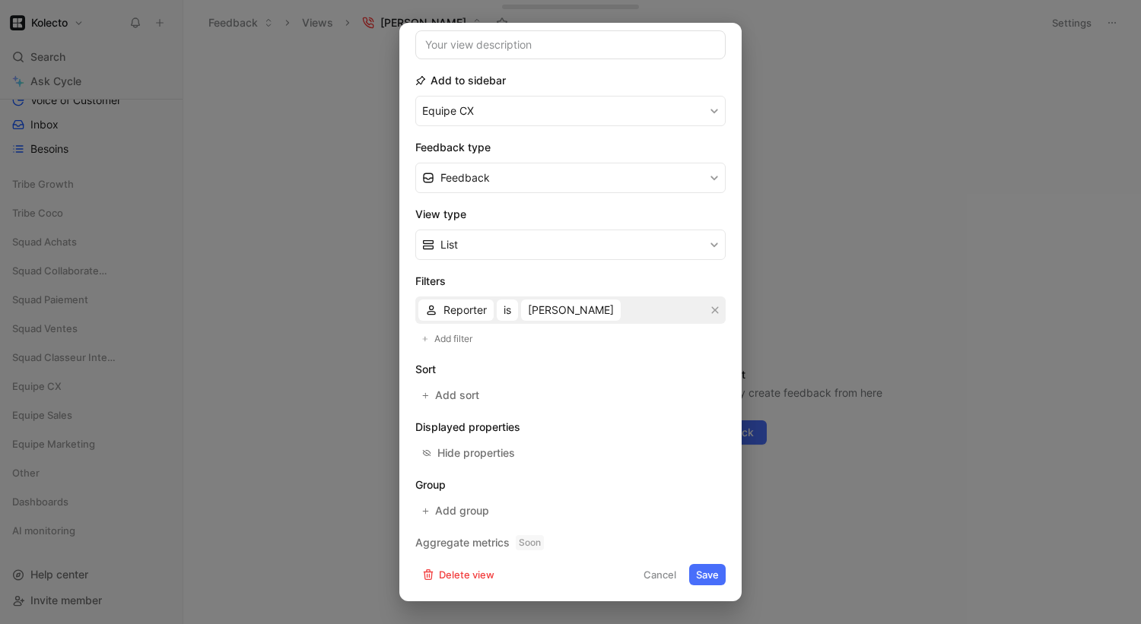
click at [709, 578] on button "Save" at bounding box center [707, 574] width 37 height 21
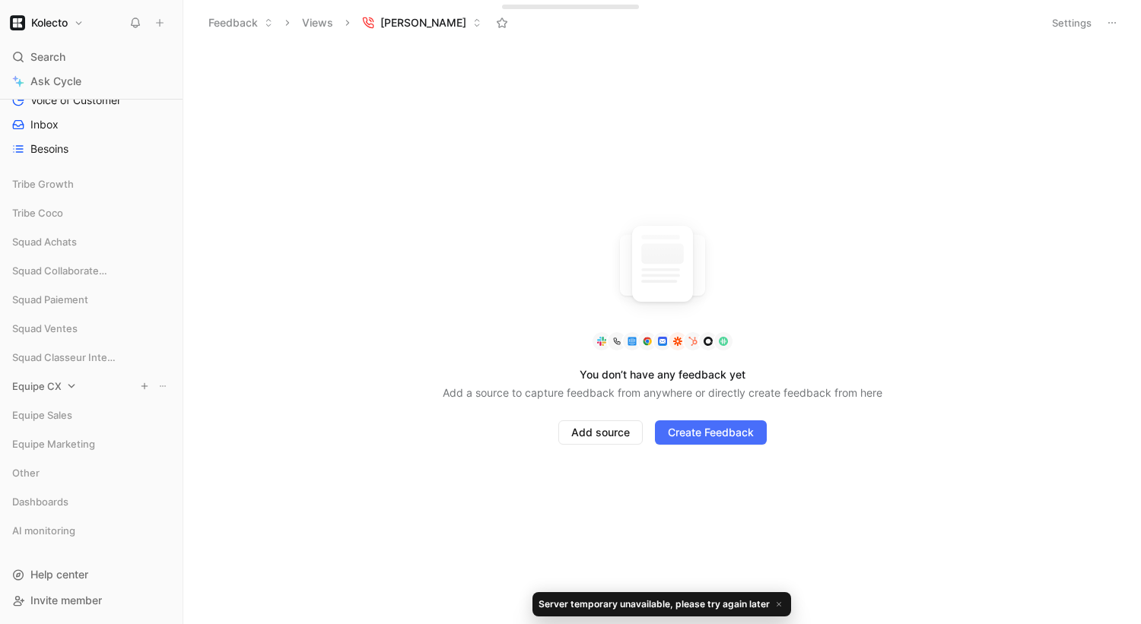
click at [43, 383] on span "Equipe CX" at bounding box center [36, 386] width 49 height 15
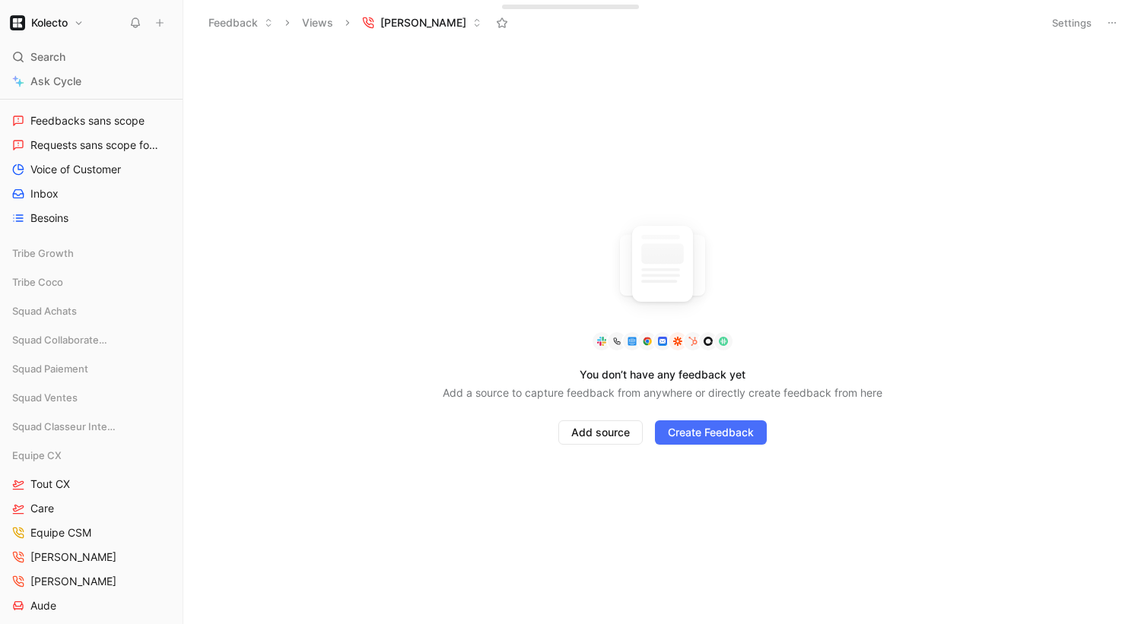
scroll to position [67, 0]
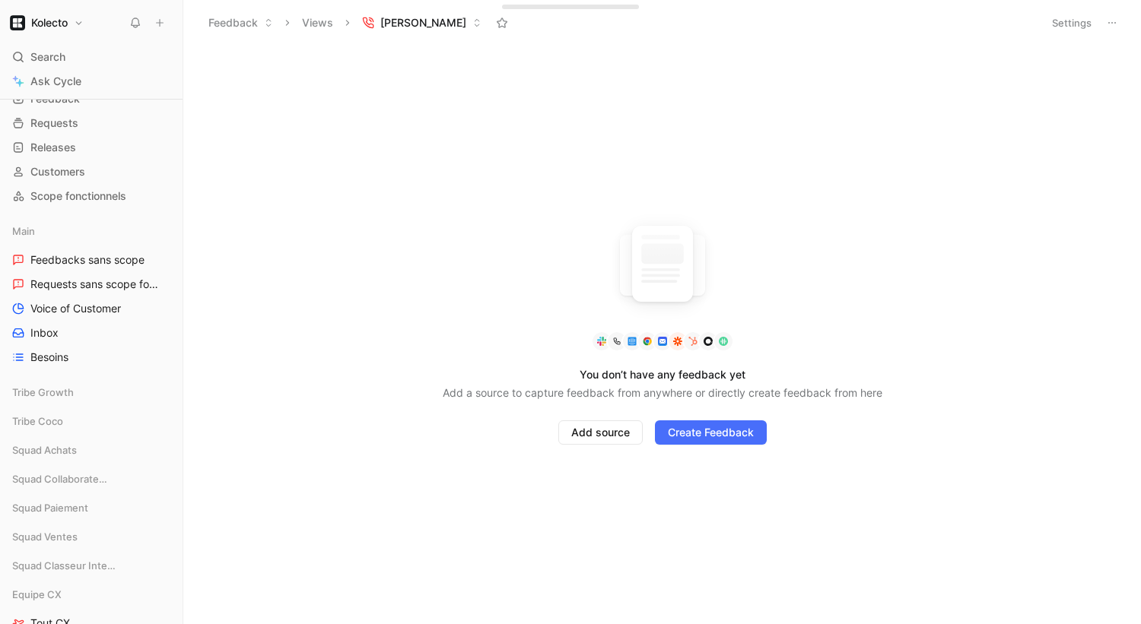
click at [1071, 27] on button "Settings" at bounding box center [1071, 22] width 53 height 21
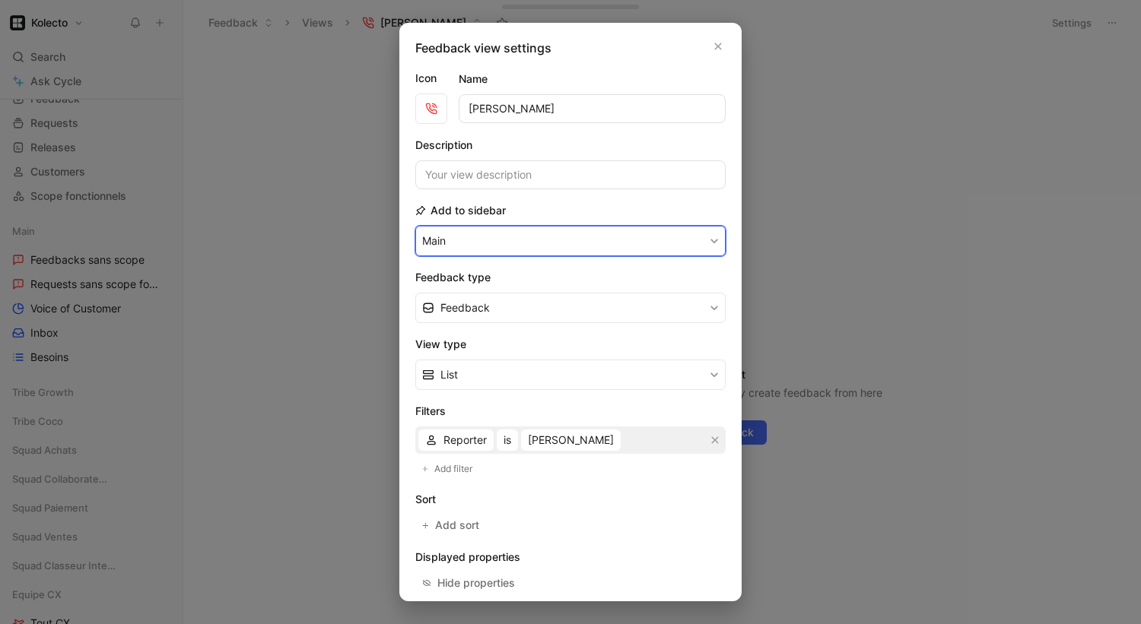
click at [516, 240] on button "Main" at bounding box center [570, 241] width 310 height 30
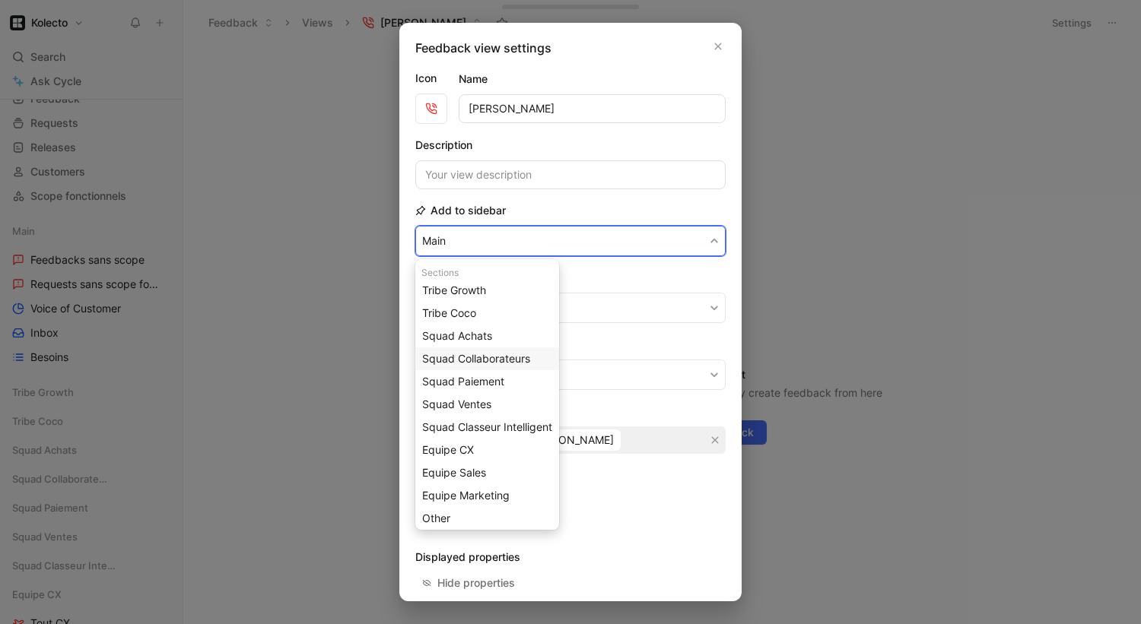
scroll to position [56, 0]
click at [442, 447] on span "Equipe CX" at bounding box center [448, 446] width 52 height 13
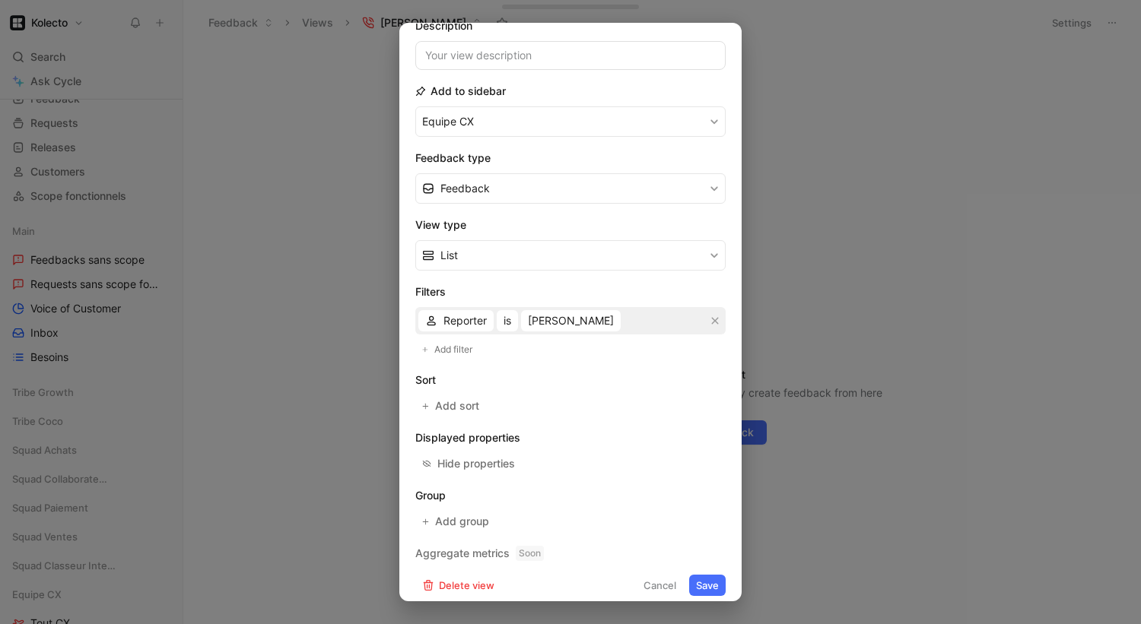
scroll to position [130, 0]
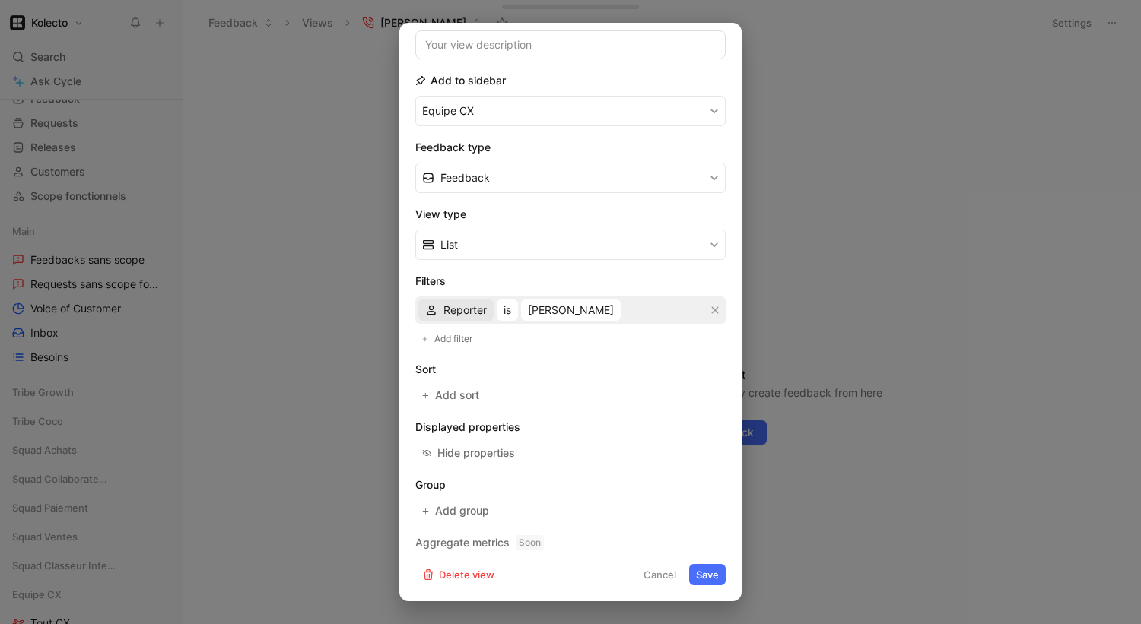
click at [472, 309] on span "Reporter" at bounding box center [464, 310] width 43 height 18
click at [711, 577] on button "Save" at bounding box center [707, 574] width 37 height 21
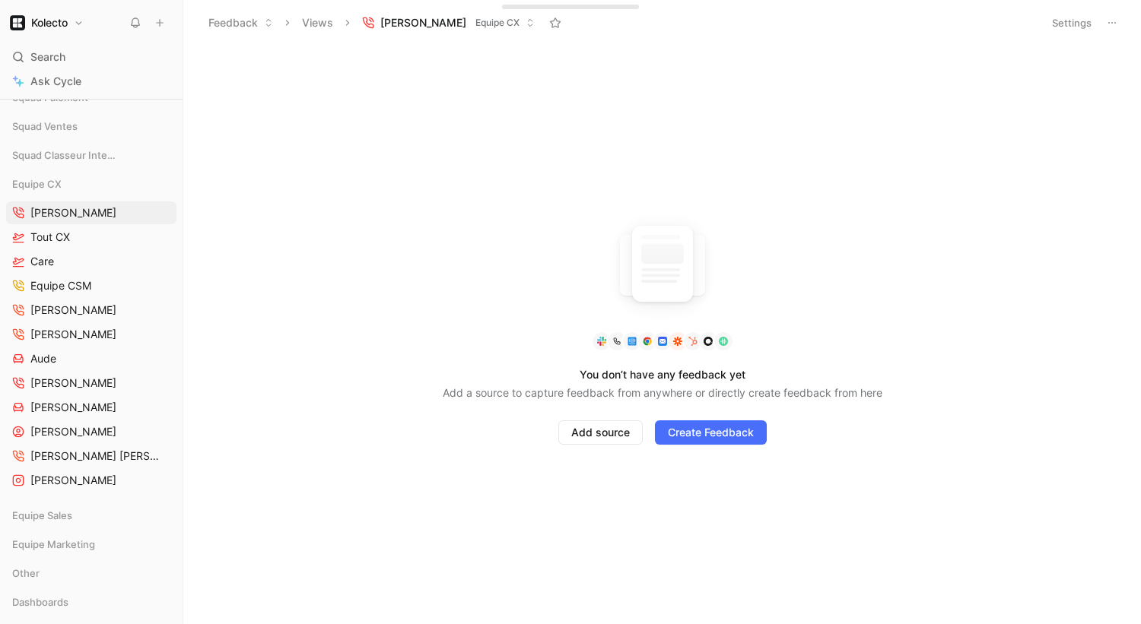
scroll to position [475, 0]
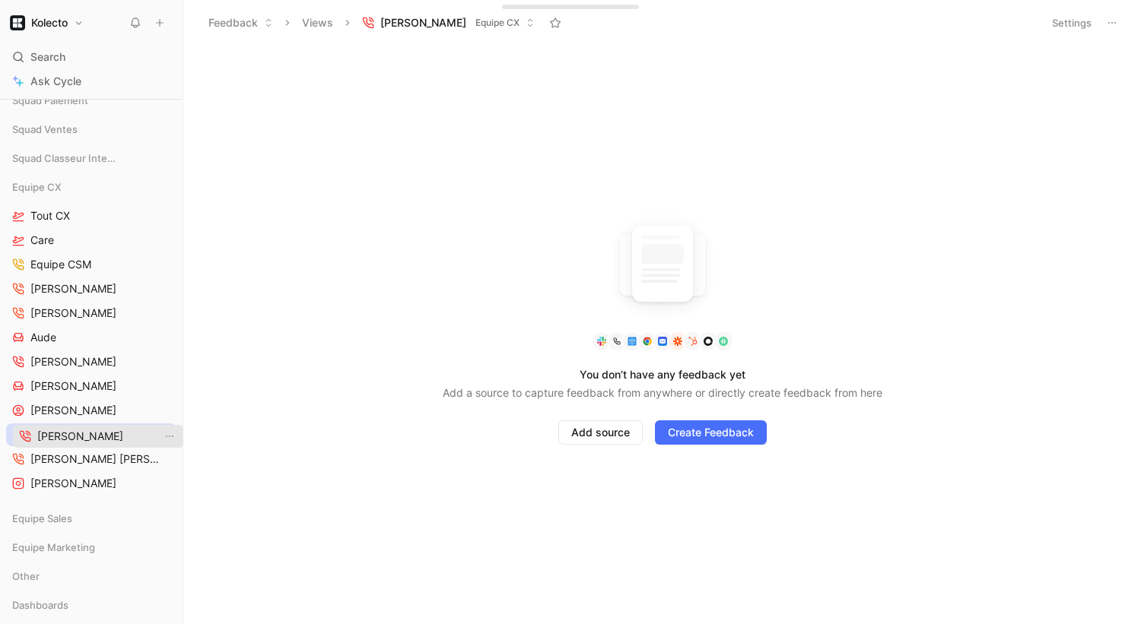
drag, startPoint x: 78, startPoint y: 211, endPoint x: 85, endPoint y: 431, distance: 220.7
click at [91, 215] on link "Tout CX" at bounding box center [91, 216] width 170 height 23
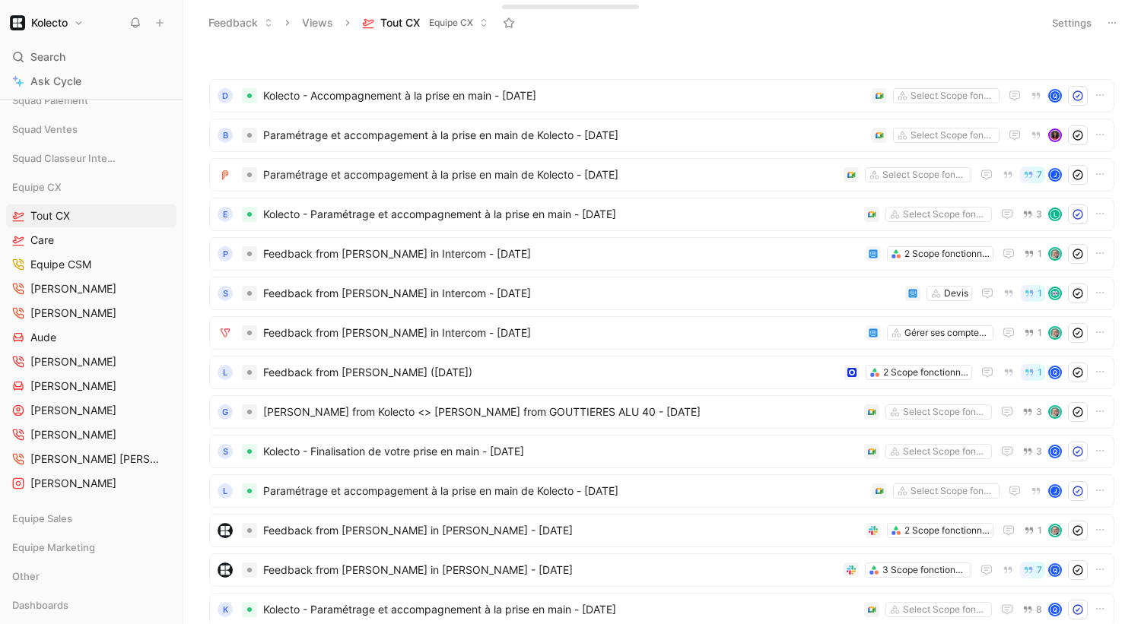
click at [1060, 22] on button "Settings" at bounding box center [1071, 22] width 53 height 21
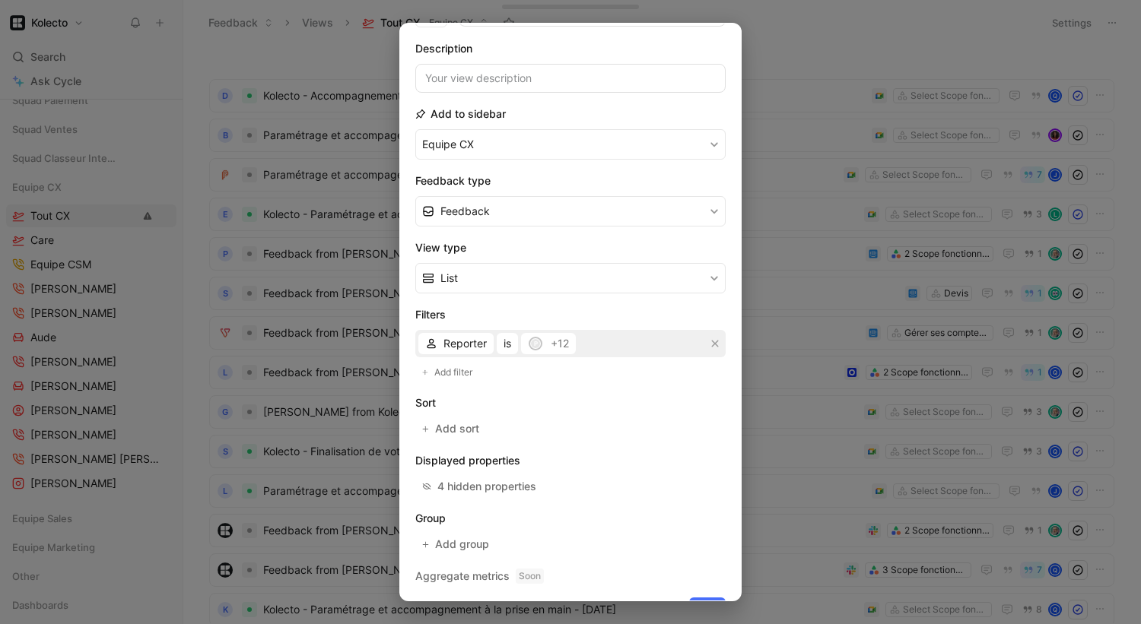
scroll to position [106, 0]
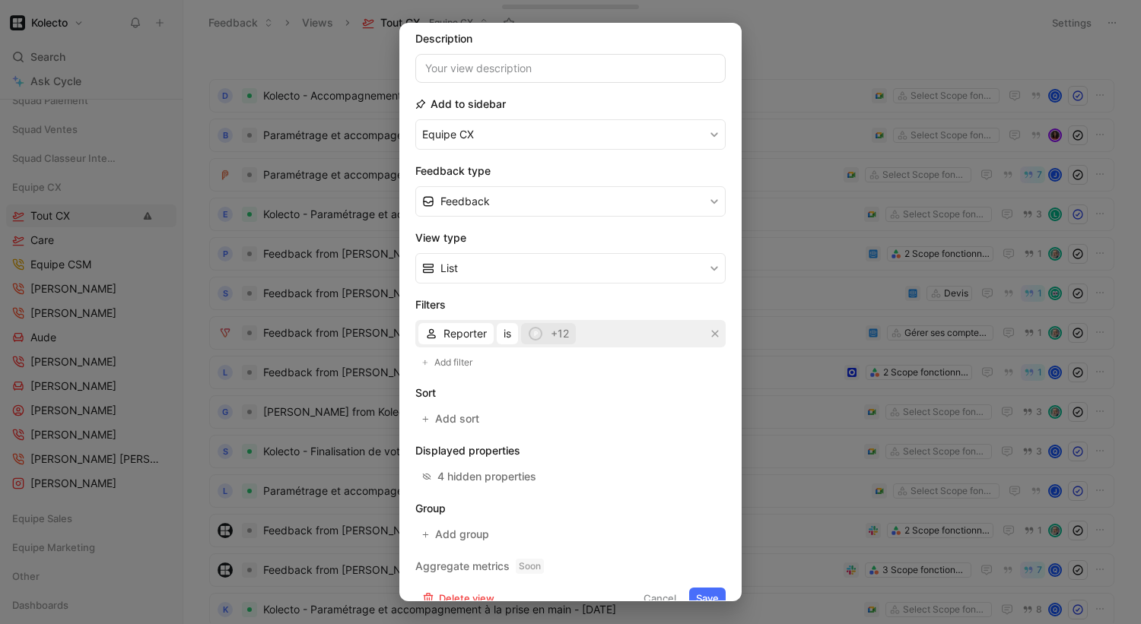
click at [558, 333] on span "+12" at bounding box center [560, 334] width 18 height 18
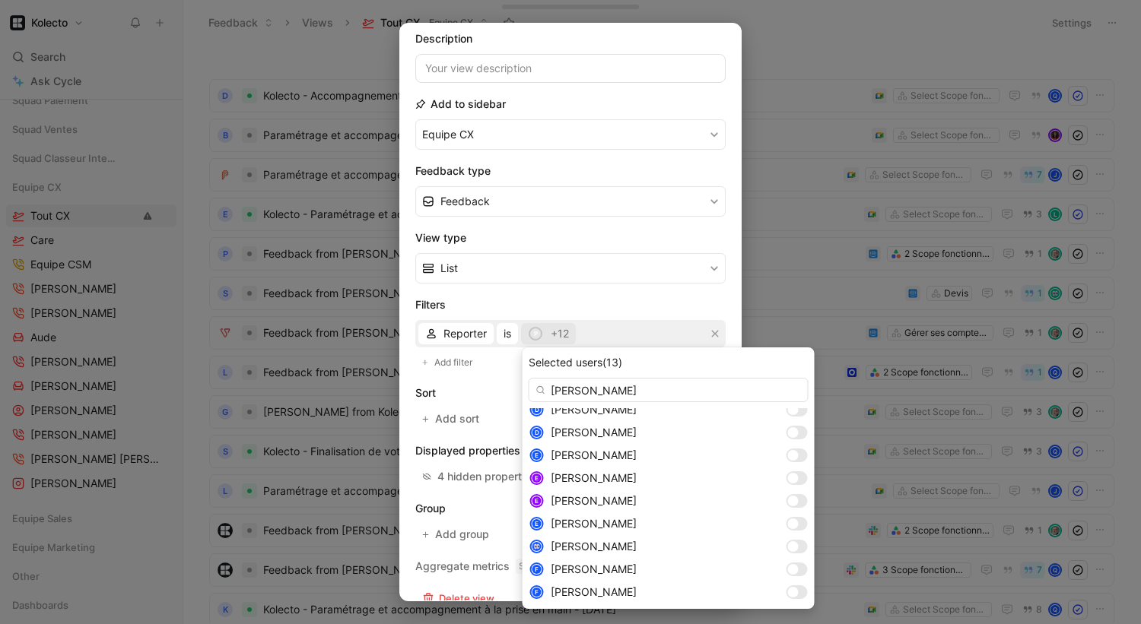
scroll to position [0, 0]
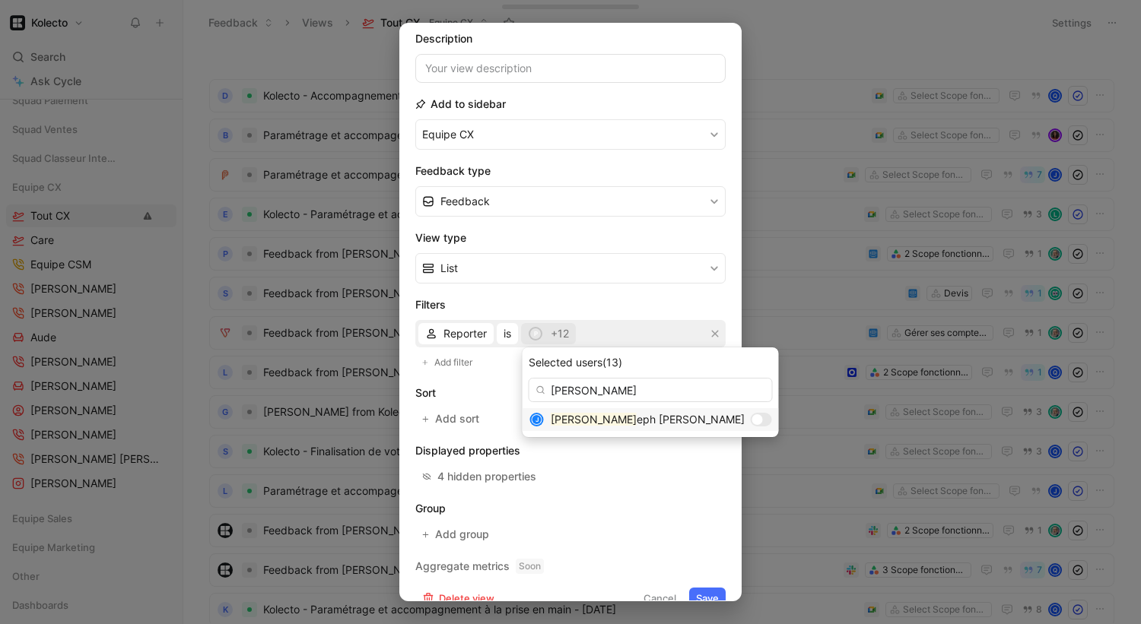
click at [752, 416] on div at bounding box center [757, 420] width 11 height 11
click at [560, 387] on input "[PERSON_NAME]" at bounding box center [651, 390] width 244 height 24
type input "lucil"
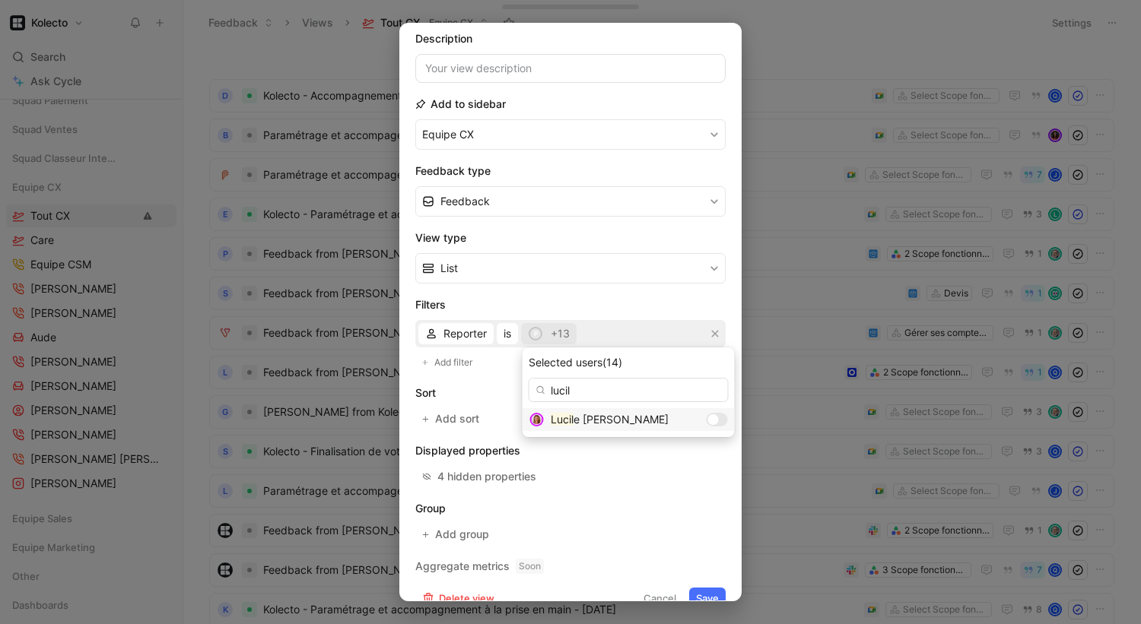
click at [708, 418] on div at bounding box center [713, 420] width 11 height 11
click at [708, 421] on div at bounding box center [713, 420] width 11 height 11
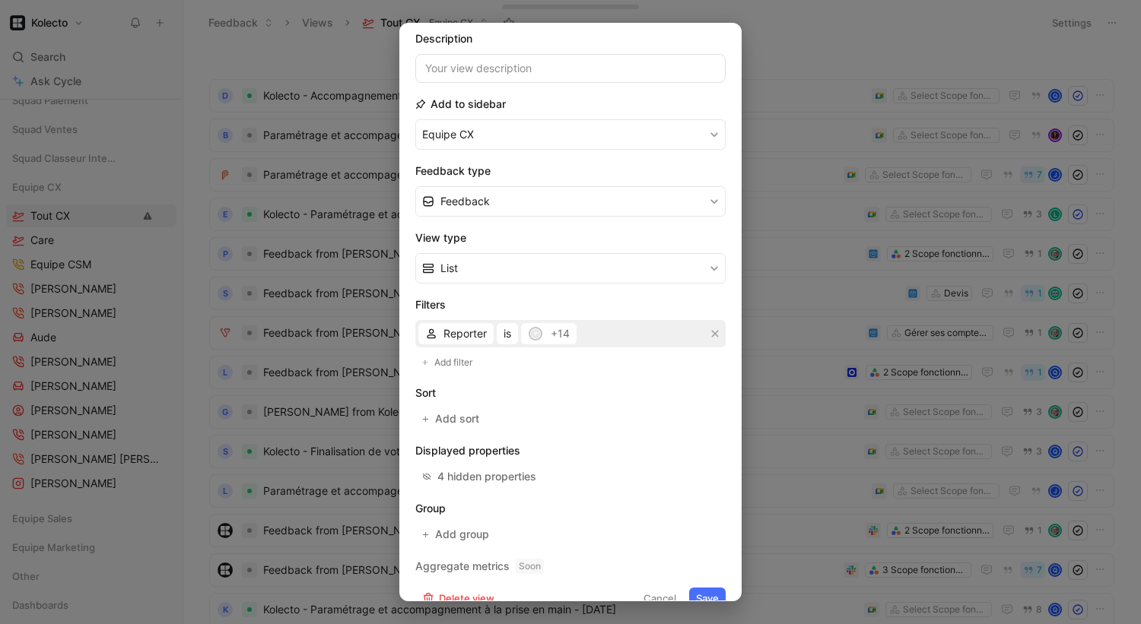
click at [704, 592] on button "Save" at bounding box center [707, 598] width 37 height 21
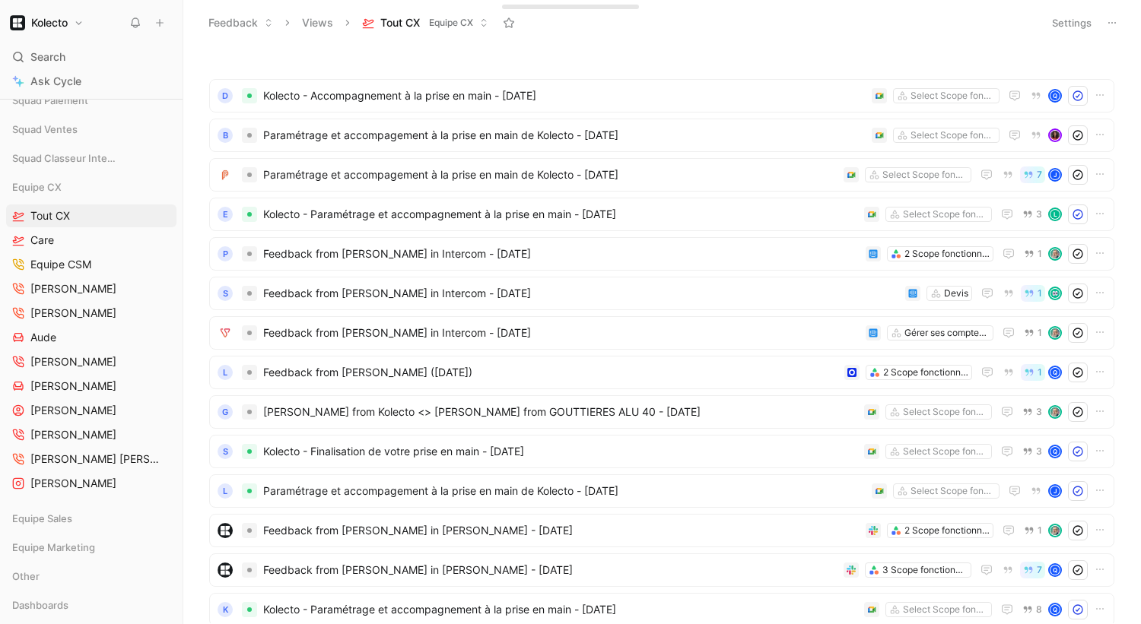
click at [1066, 20] on button "Settings" at bounding box center [1071, 22] width 53 height 21
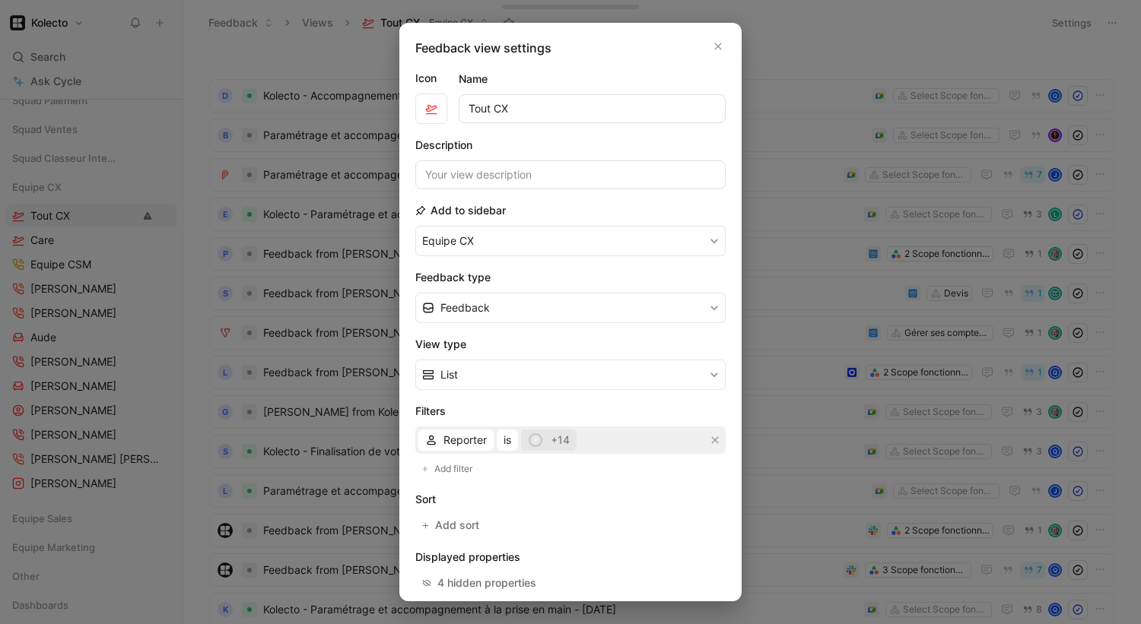
click at [548, 435] on span "p +14" at bounding box center [549, 440] width 42 height 18
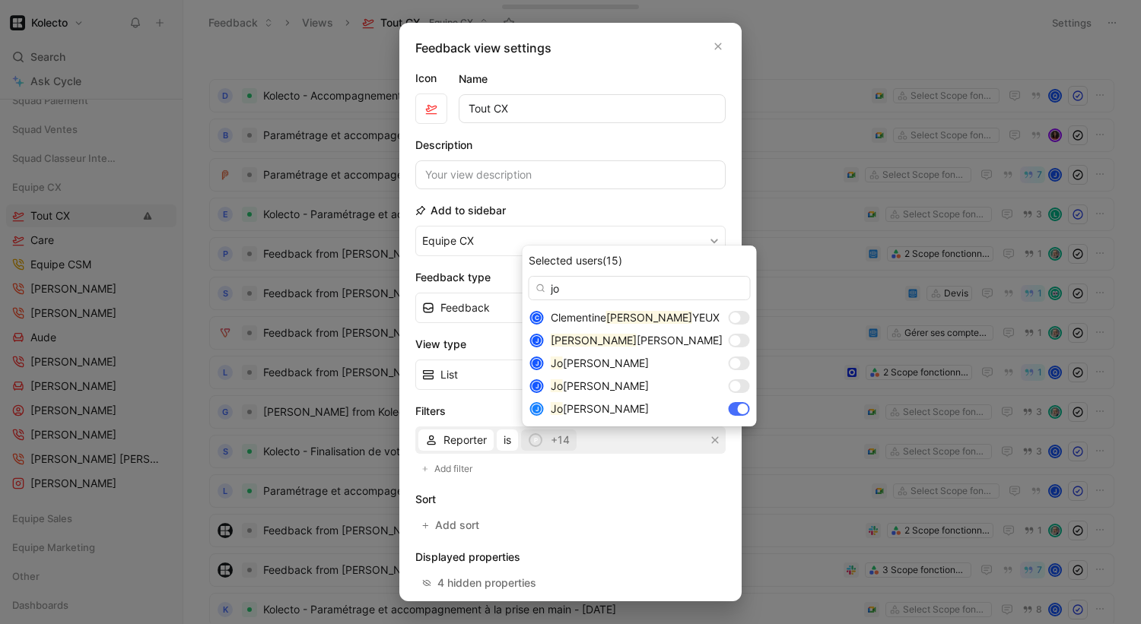
type input "j"
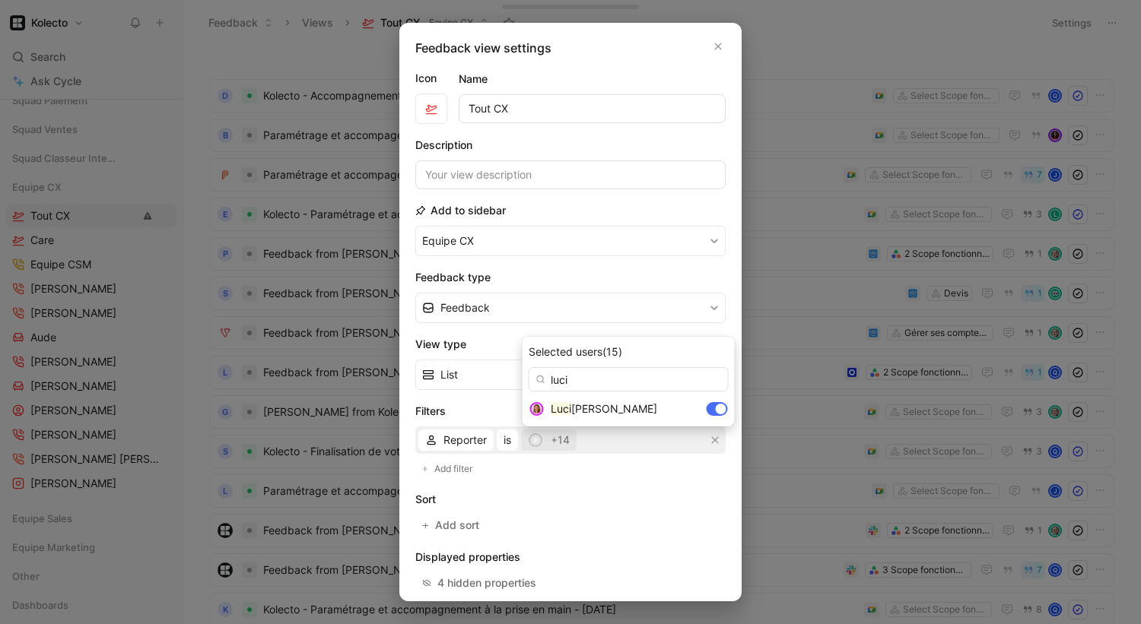
type input "luci"
click at [719, 43] on icon "button" at bounding box center [717, 46] width 9 height 12
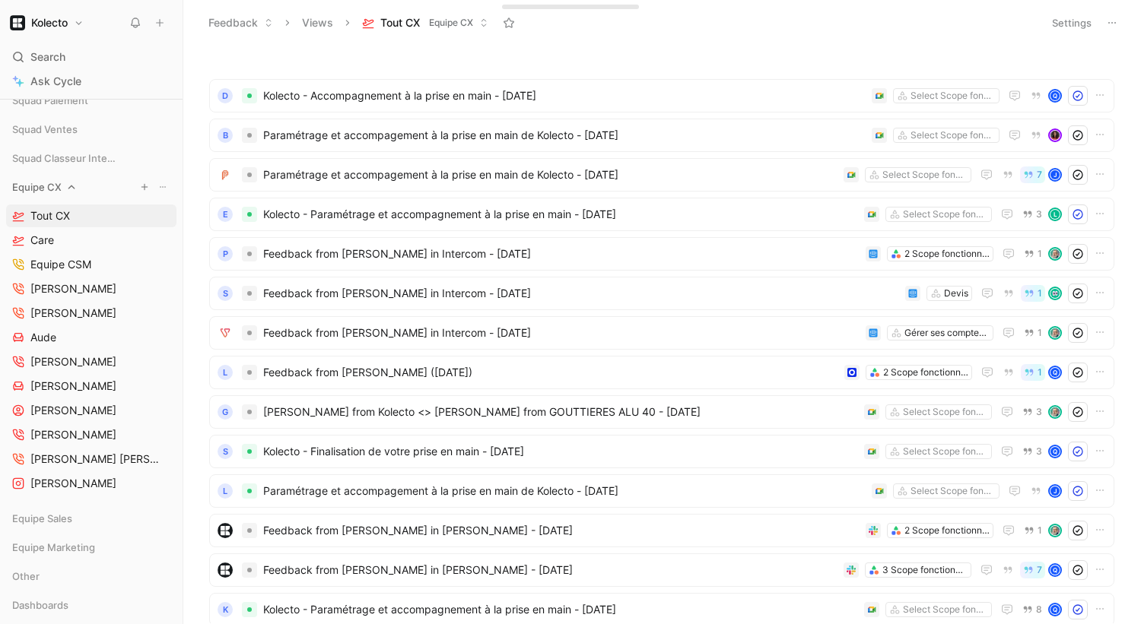
click at [146, 189] on icon "button" at bounding box center [144, 187] width 9 height 9
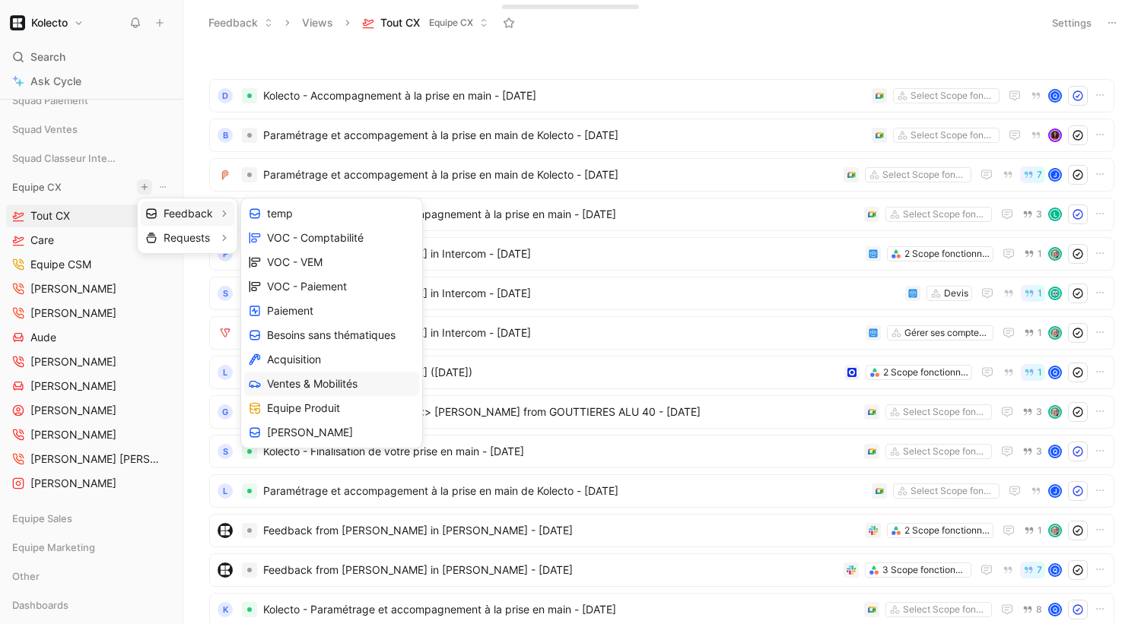
scroll to position [195, 0]
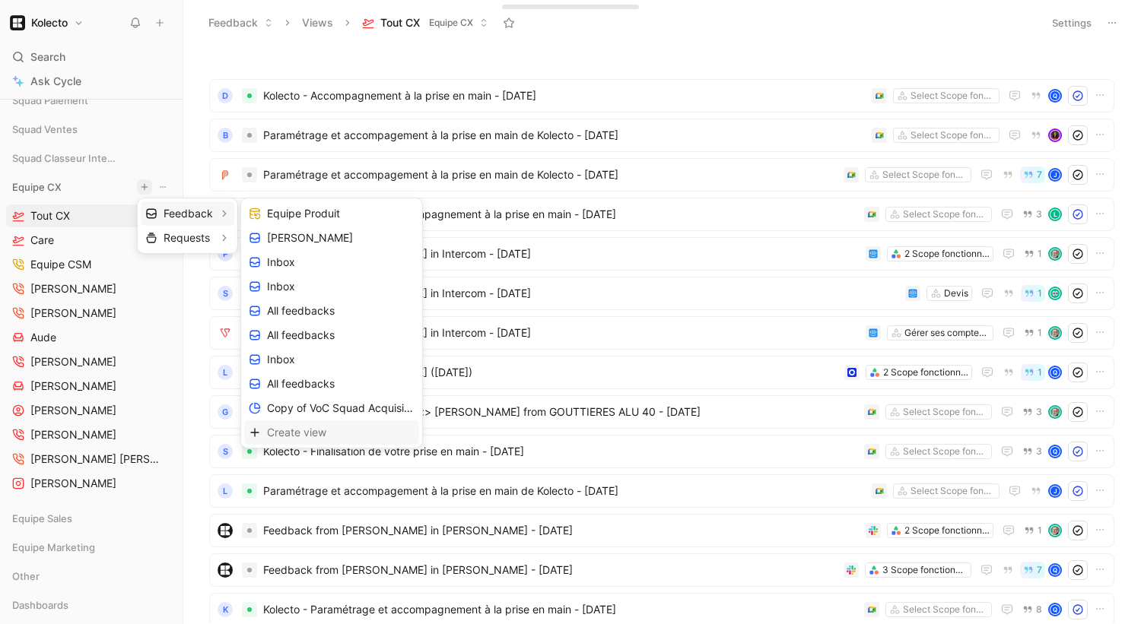
click at [303, 427] on span "Create view" at bounding box center [296, 432] width 59 height 14
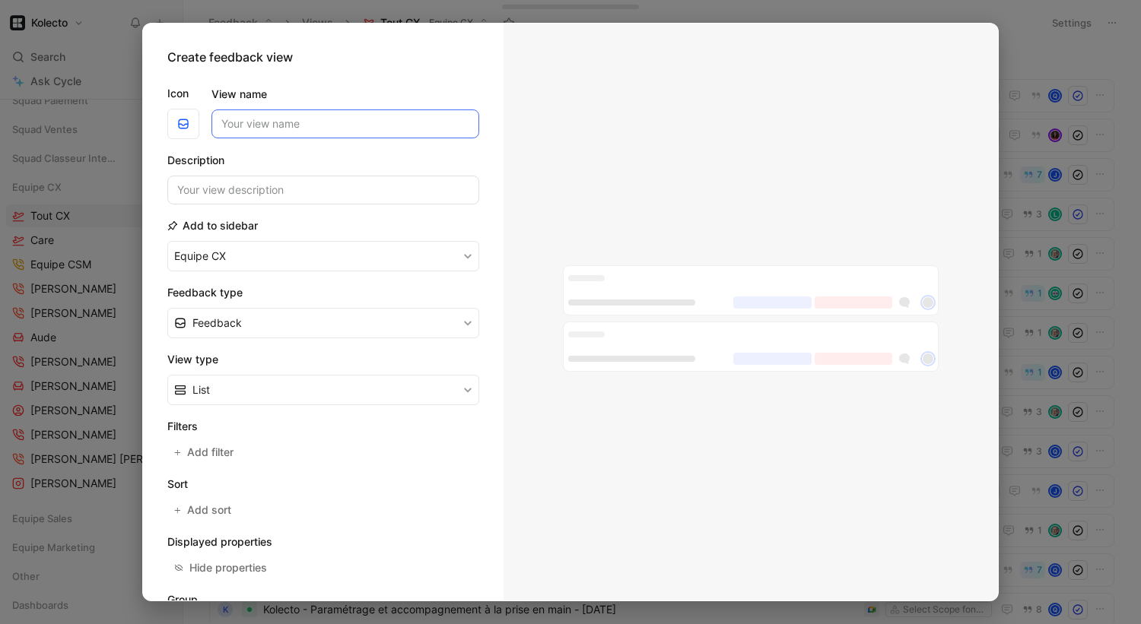
click at [294, 120] on input "View name" at bounding box center [345, 124] width 268 height 29
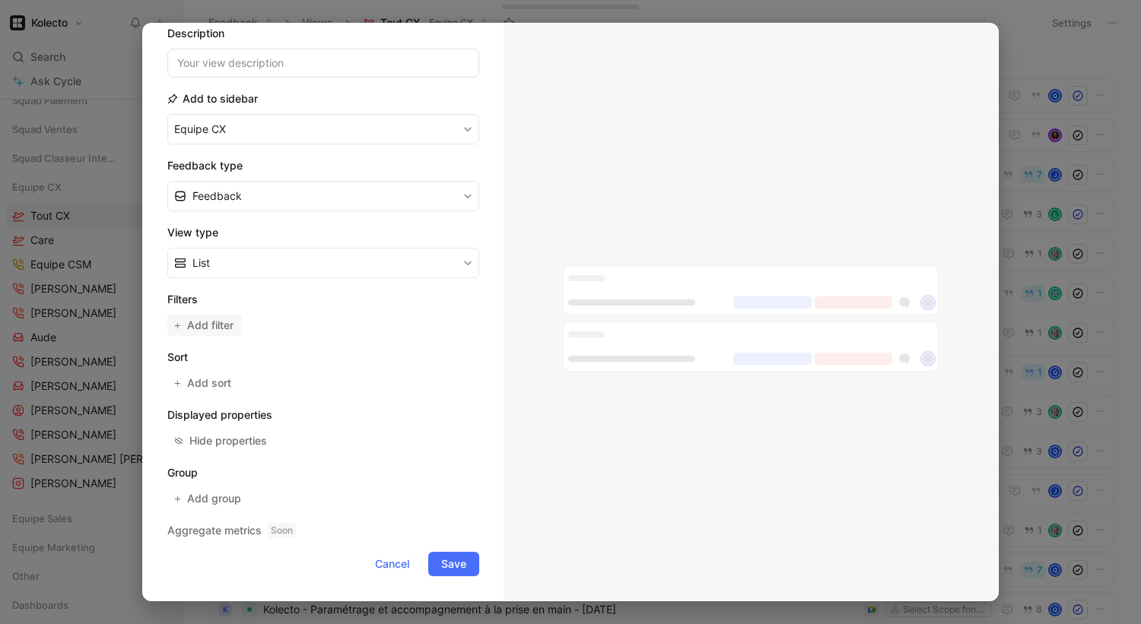
type input "[PERSON_NAME]"
click at [199, 321] on span "Add filter" at bounding box center [211, 325] width 48 height 18
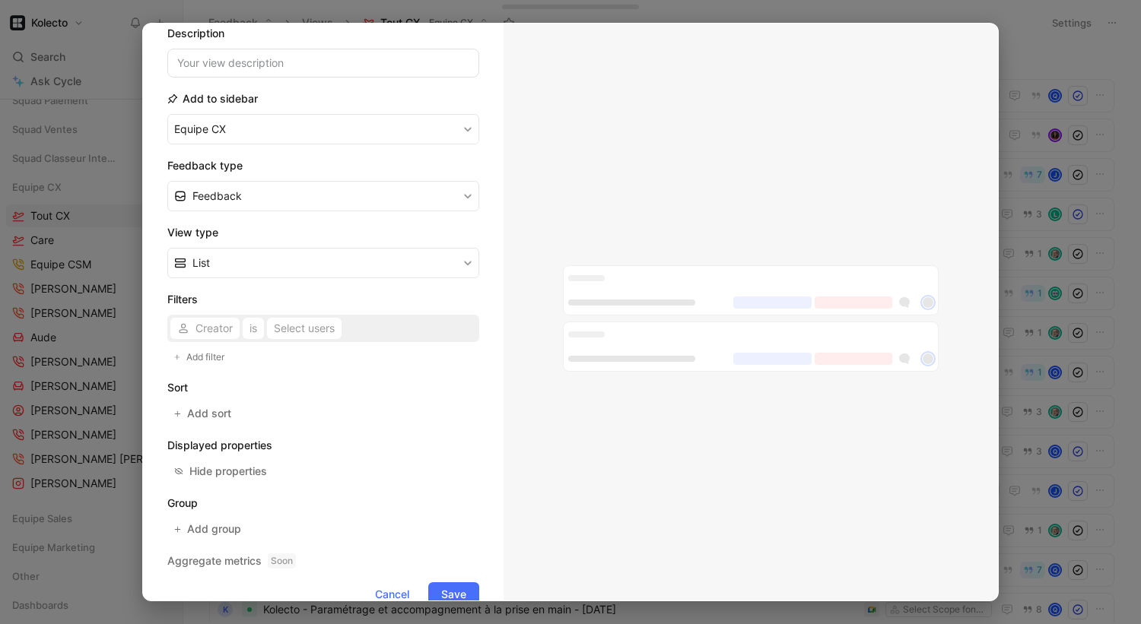
click at [209, 326] on div "Creator is Select users" at bounding box center [323, 328] width 312 height 27
click at [220, 326] on div "Creator is Select users" at bounding box center [323, 328] width 312 height 27
click at [204, 354] on span "Add filter" at bounding box center [206, 357] width 40 height 15
click at [214, 331] on div "Creator is Select users" at bounding box center [323, 328] width 312 height 27
drag, startPoint x: 176, startPoint y: 323, endPoint x: 185, endPoint y: 323, distance: 8.4
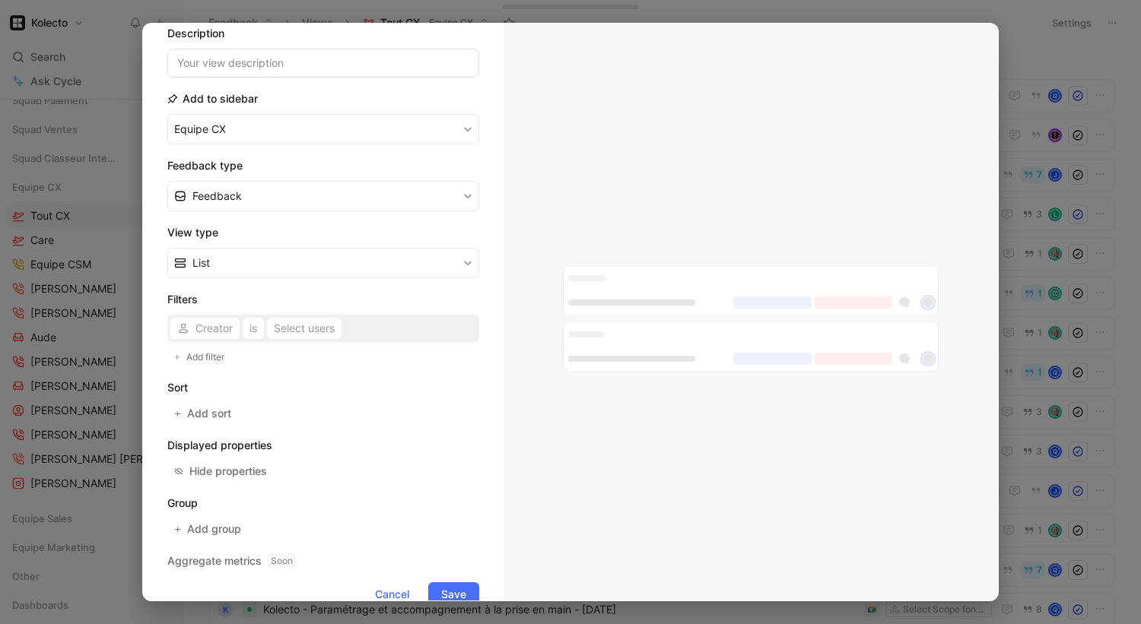
click at [176, 323] on div "Creator is Select users" at bounding box center [323, 328] width 312 height 27
click at [250, 324] on div "Creator is Select users" at bounding box center [323, 328] width 312 height 27
click at [313, 333] on div "Creator is Select users" at bounding box center [323, 328] width 312 height 27
click at [352, 373] on form "Icon View name [PERSON_NAME] Description Add to sidebar Equipe CX Feedback type…" at bounding box center [323, 276] width 312 height 662
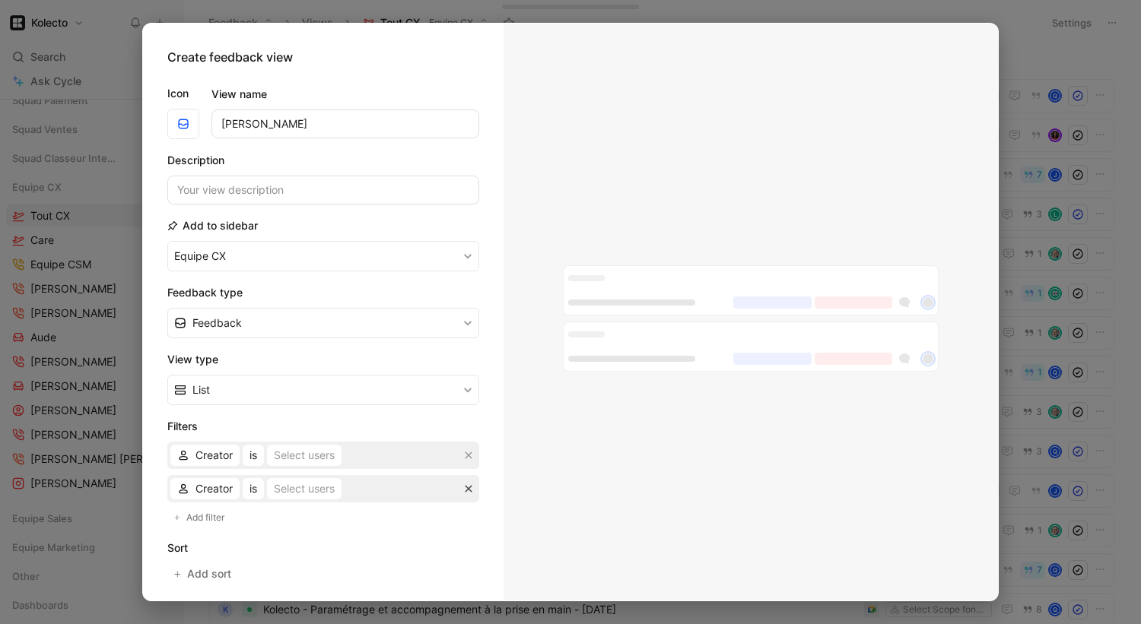
click at [470, 484] on button "button" at bounding box center [468, 488] width 15 height 15
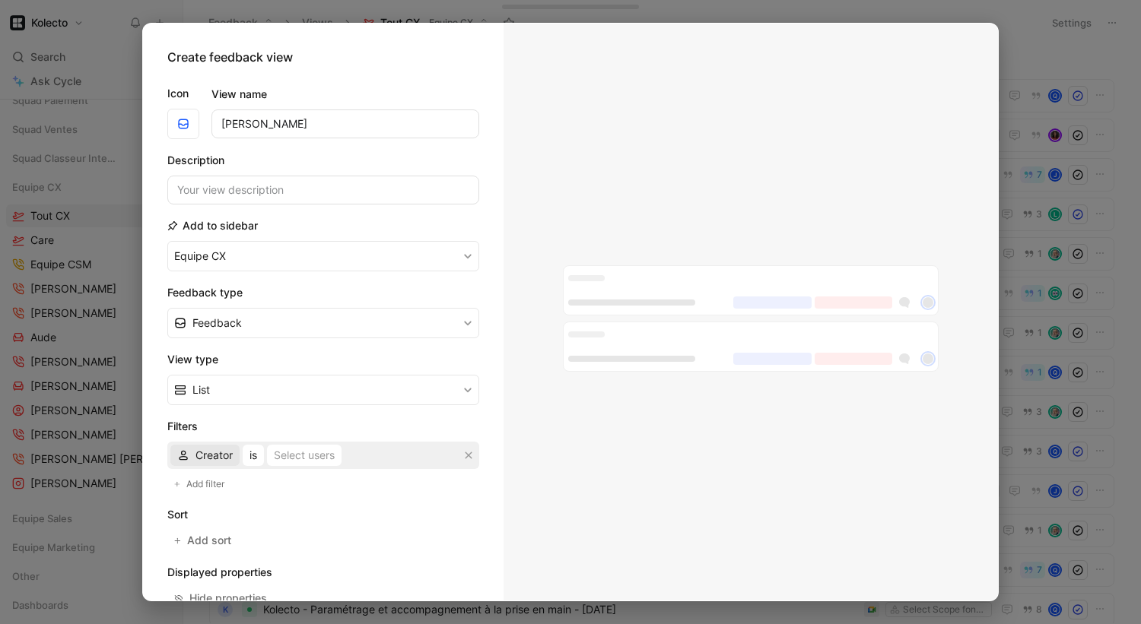
click at [206, 449] on span "Creator" at bounding box center [213, 455] width 37 height 18
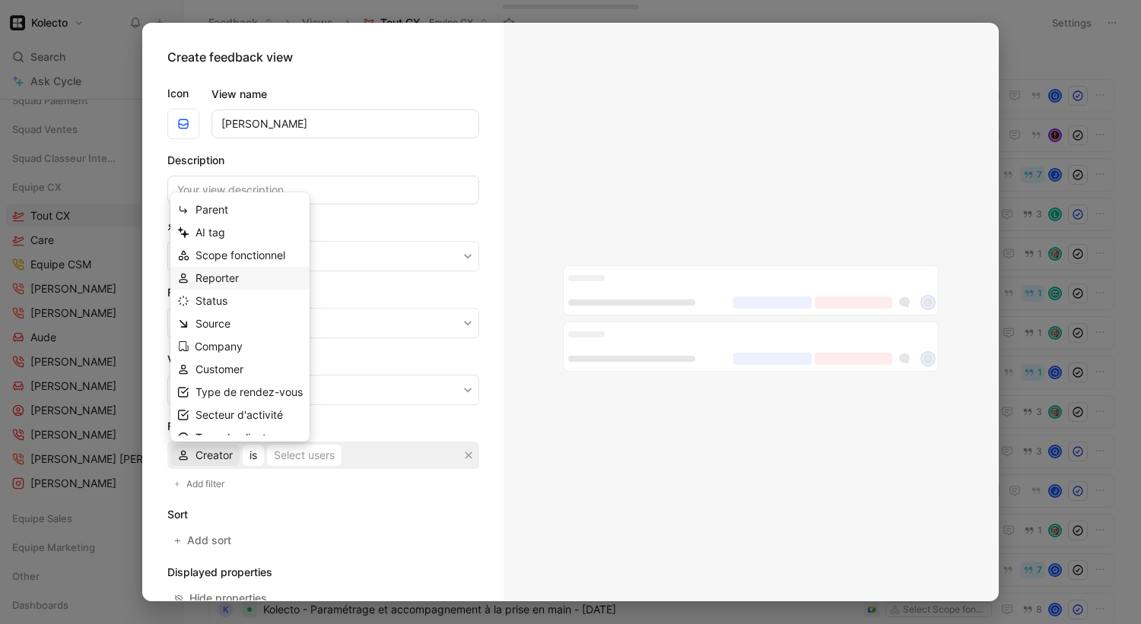
click at [240, 276] on div "Reporter" at bounding box center [248, 278] width 107 height 18
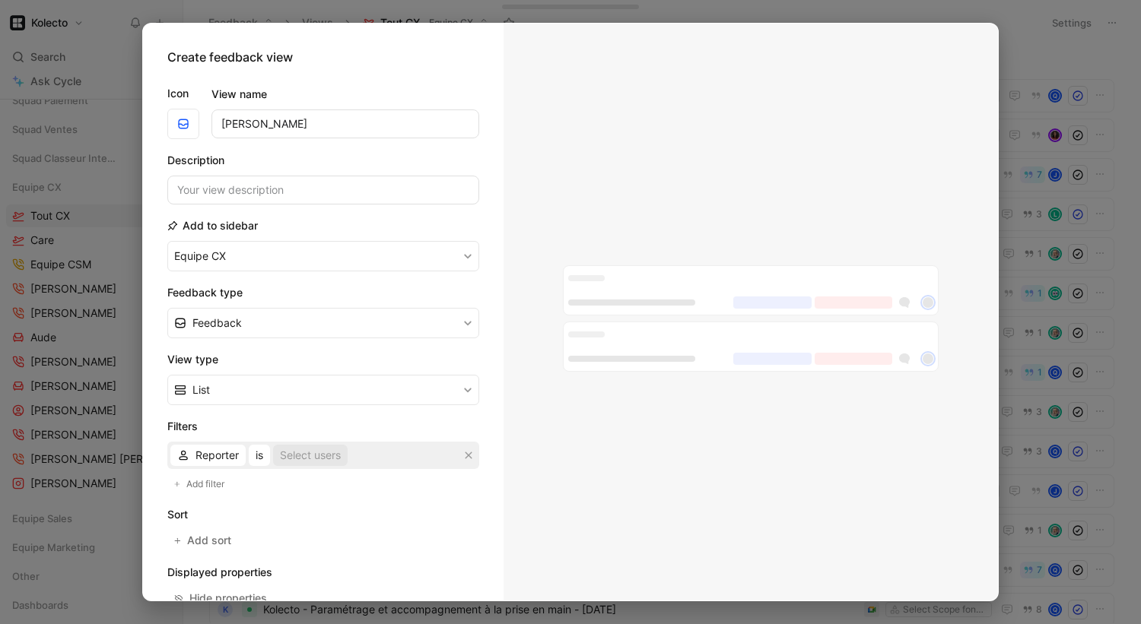
click at [304, 455] on div "Select users" at bounding box center [310, 455] width 61 height 18
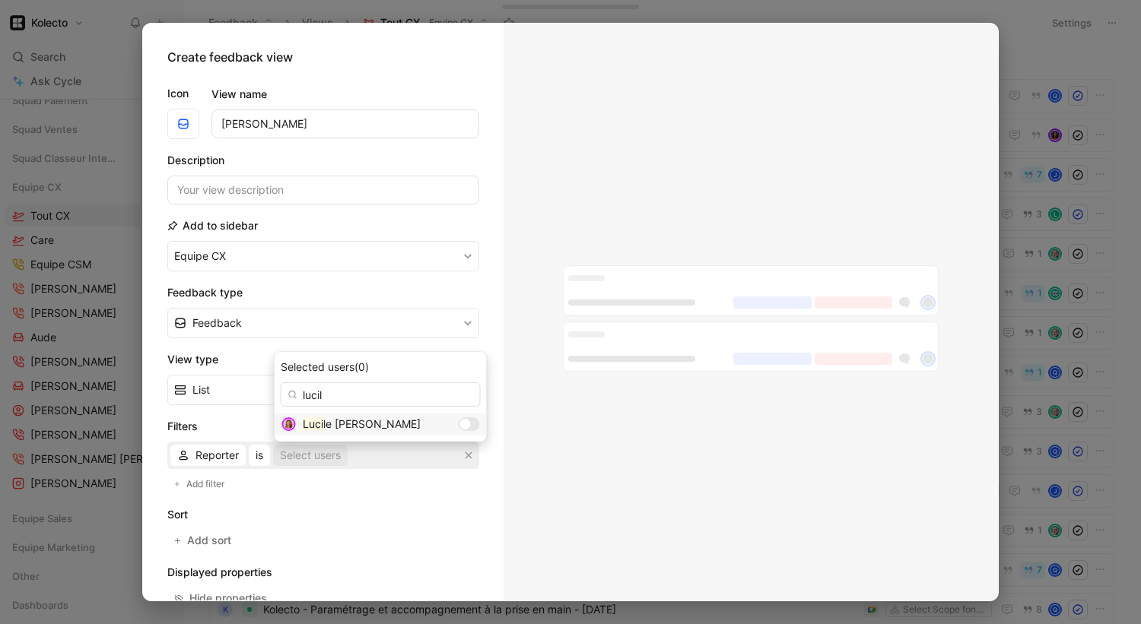
type input "lucil"
click at [427, 431] on div "[PERSON_NAME]" at bounding box center [381, 424] width 212 height 23
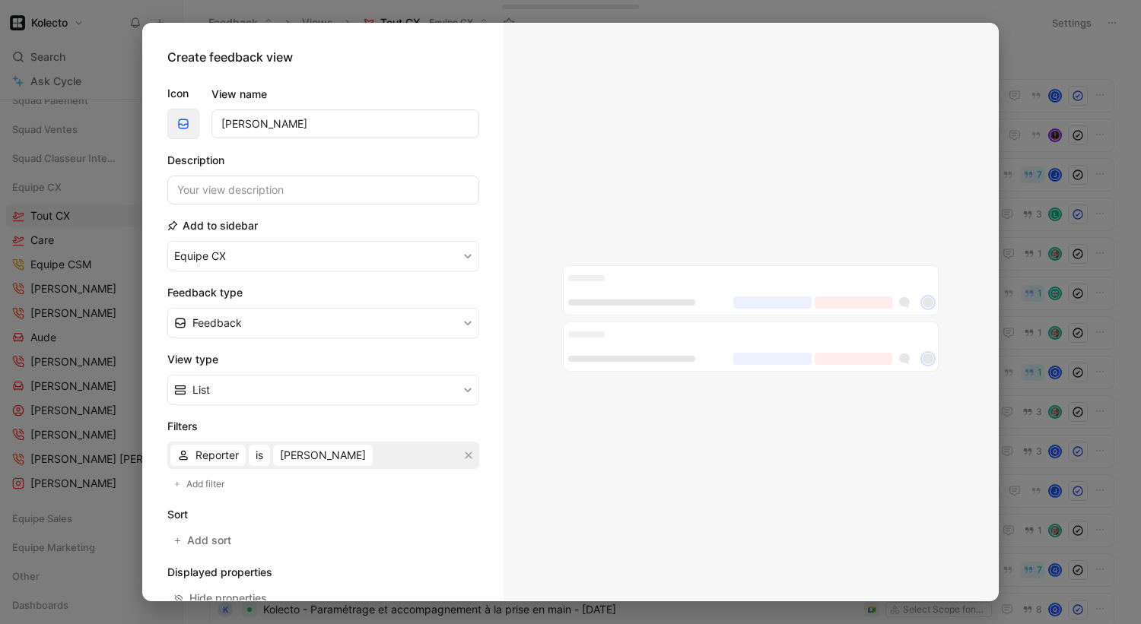
click at [183, 116] on button "button" at bounding box center [183, 124] width 32 height 30
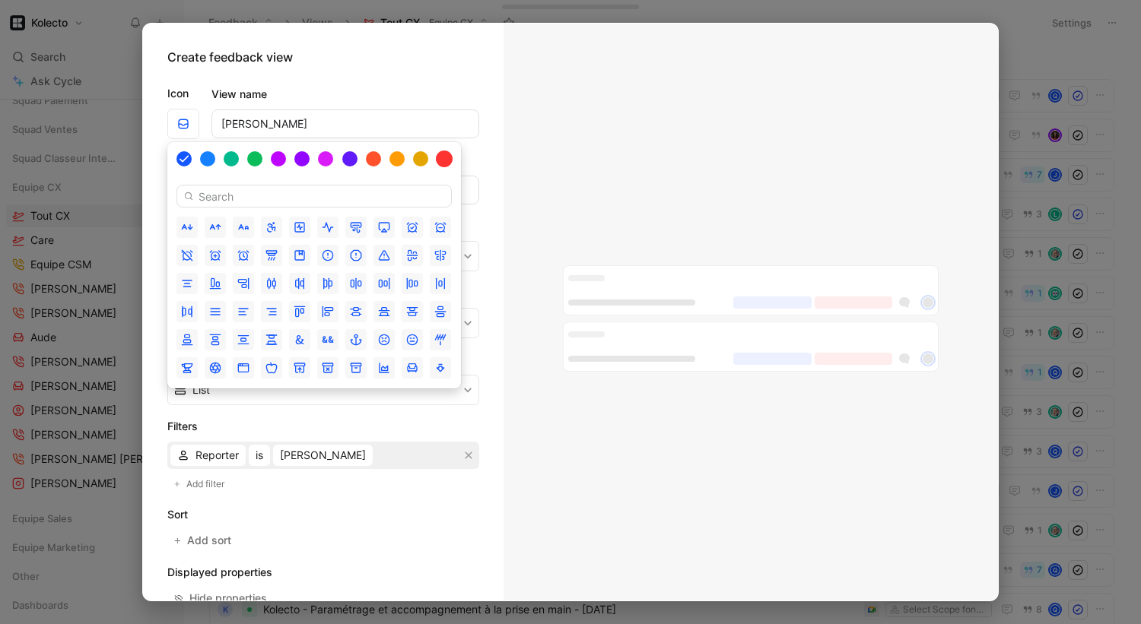
click at [444, 154] on div at bounding box center [444, 159] width 17 height 17
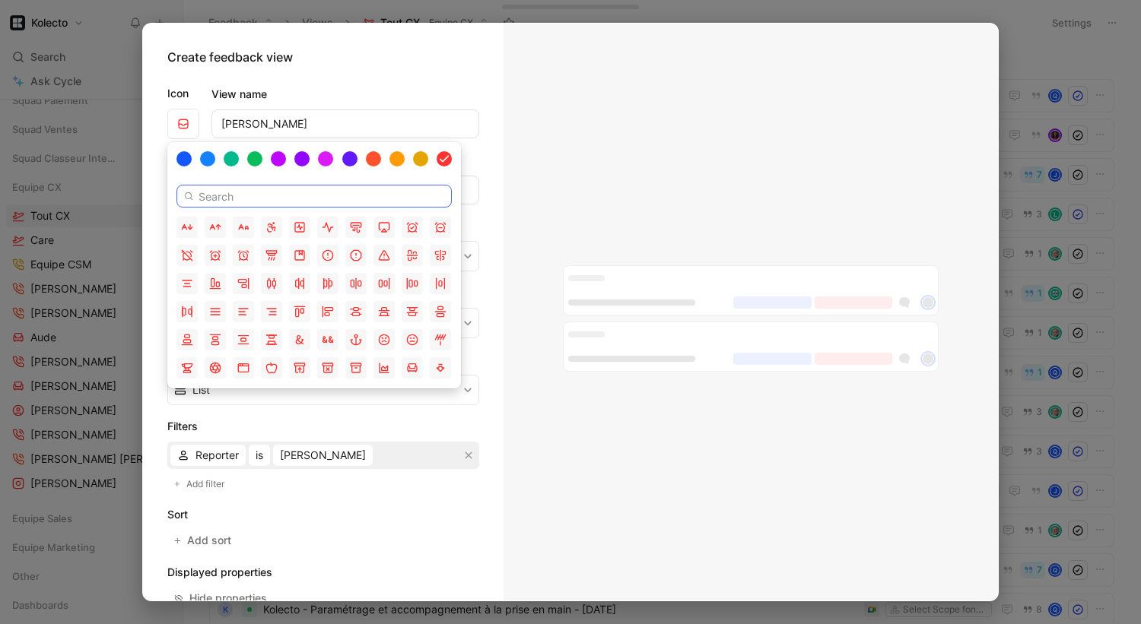
click at [262, 203] on input at bounding box center [313, 196] width 275 height 23
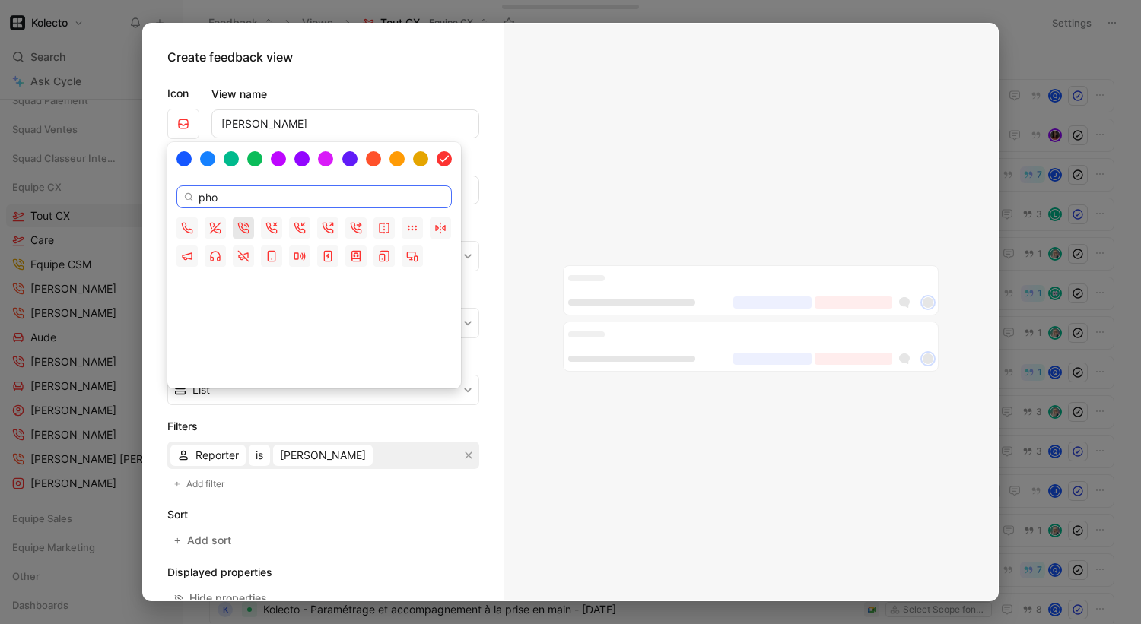
type input "pho"
click at [243, 221] on button "button" at bounding box center [243, 228] width 21 height 21
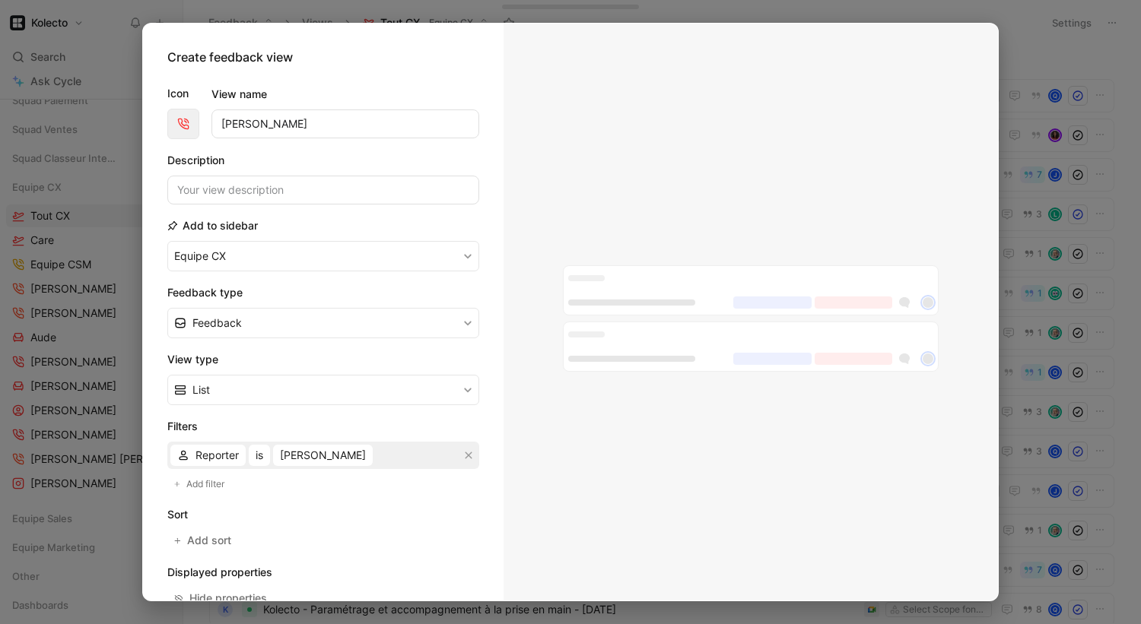
scroll to position [157, 0]
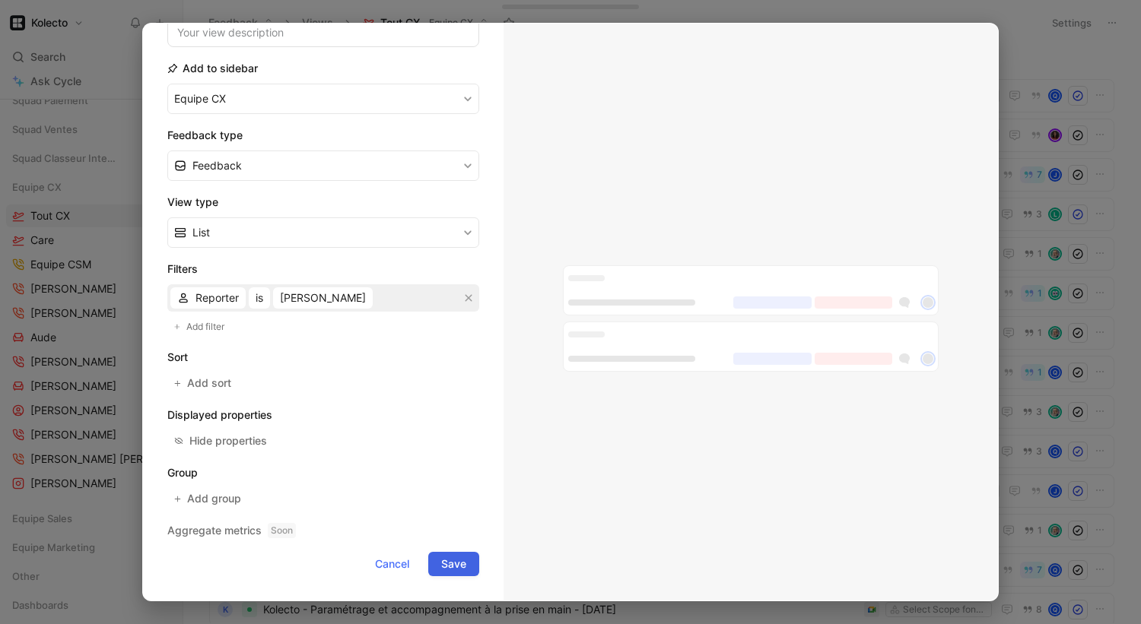
click at [453, 559] on span "Save" at bounding box center [453, 564] width 25 height 18
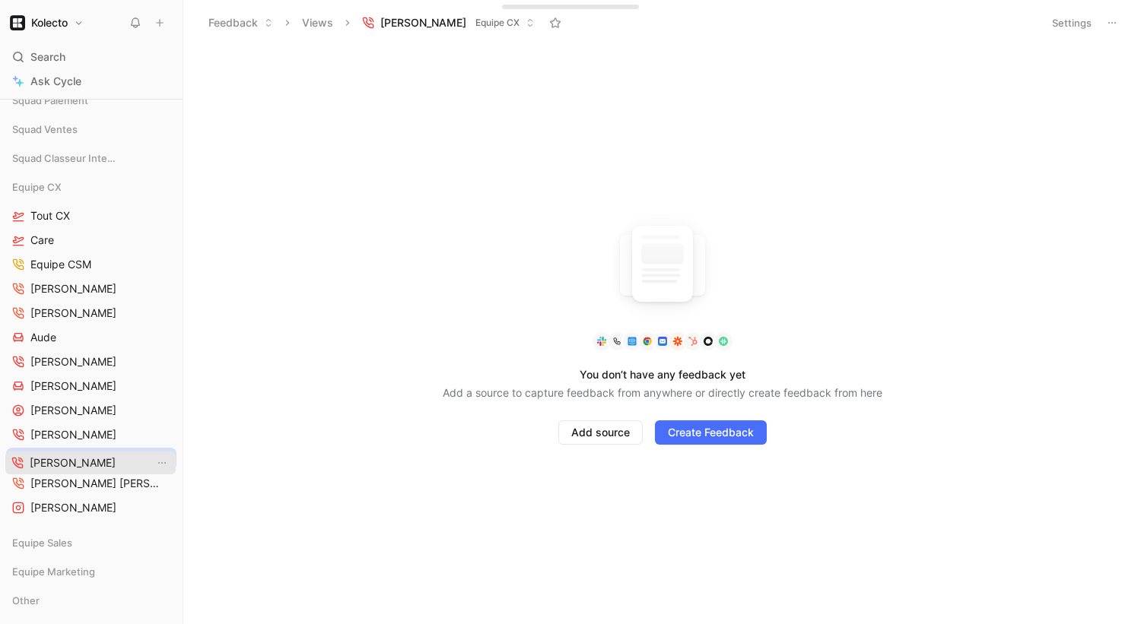
drag, startPoint x: 111, startPoint y: 213, endPoint x: 110, endPoint y: 462, distance: 248.7
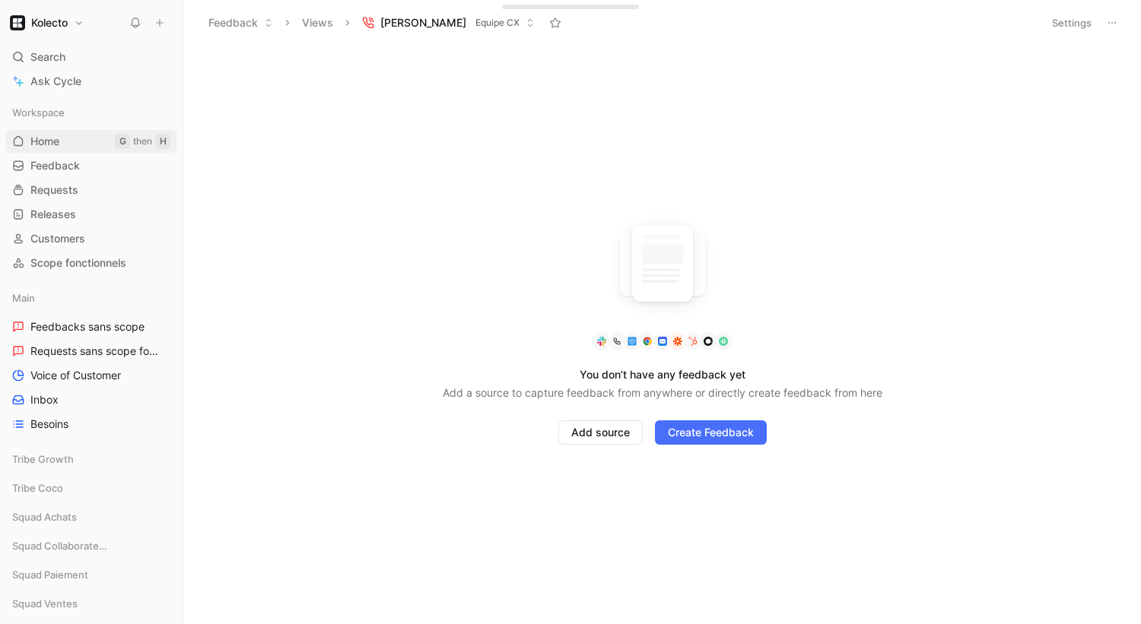
click at [59, 148] on span "Home" at bounding box center [44, 141] width 29 height 15
